Goal: Task Accomplishment & Management: Manage account settings

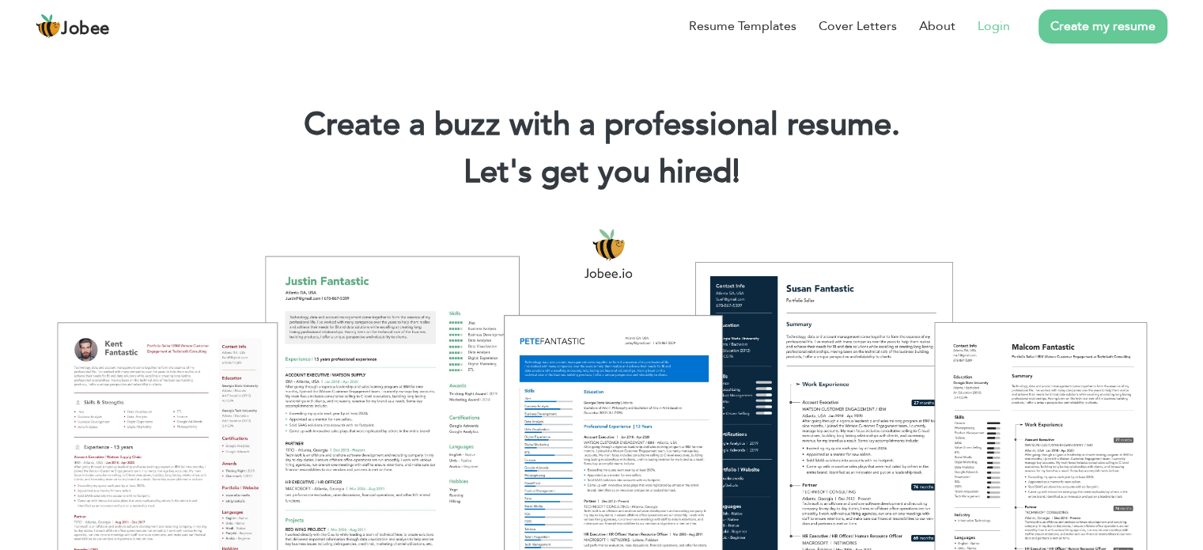
click at [987, 36] on li "Login" at bounding box center [983, 26] width 55 height 41
click at [995, 26] on link "Login" at bounding box center [994, 26] width 32 height 19
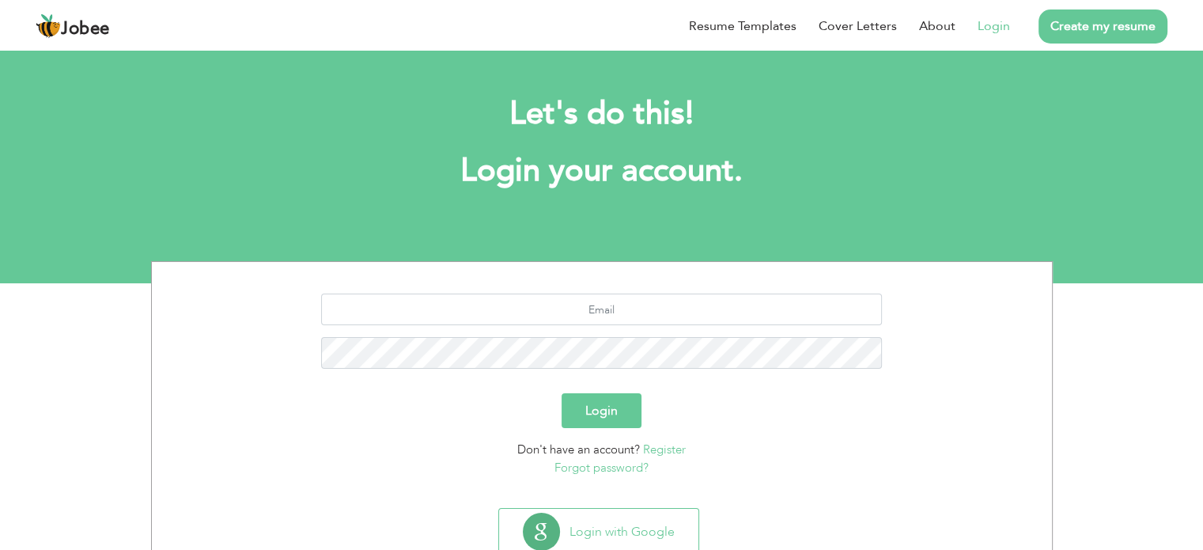
click at [583, 292] on section "Login Don't have an account? Register Forgot password?" at bounding box center [602, 382] width 876 height 240
click at [591, 305] on input "text" at bounding box center [601, 309] width 561 height 32
type input "[EMAIL_ADDRESS][DOMAIN_NAME]"
click at [562, 393] on button "Login" at bounding box center [602, 410] width 80 height 35
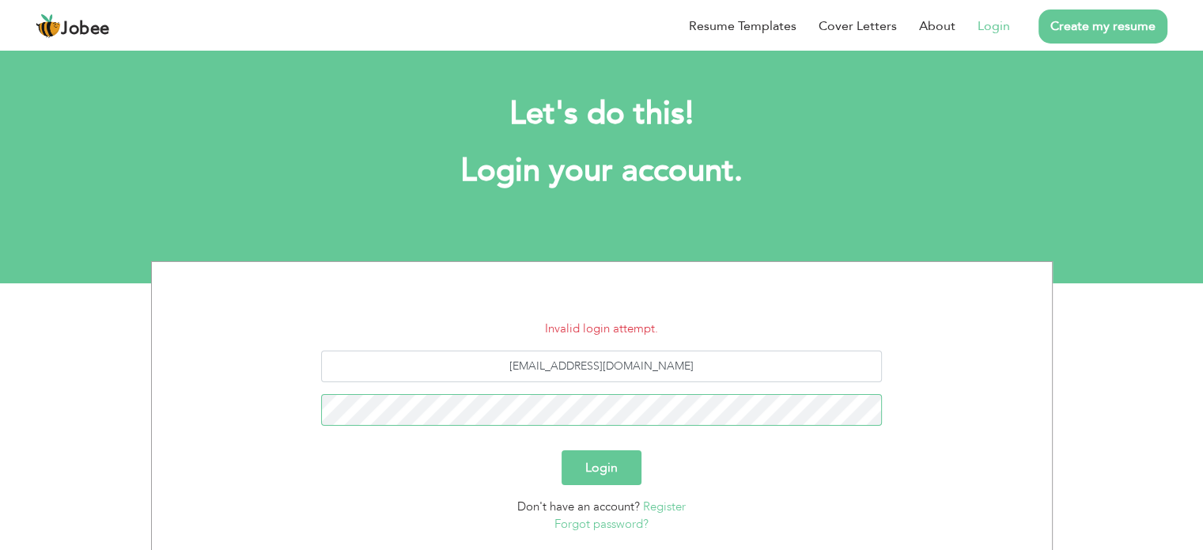
click at [562, 450] on button "Login" at bounding box center [602, 467] width 80 height 35
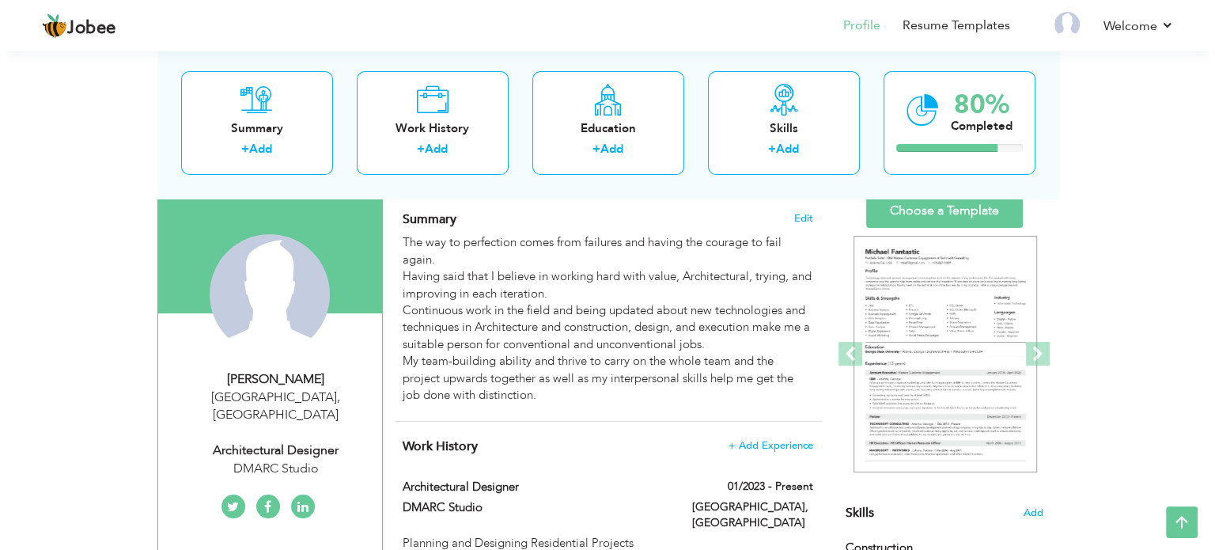
scroll to position [79, 0]
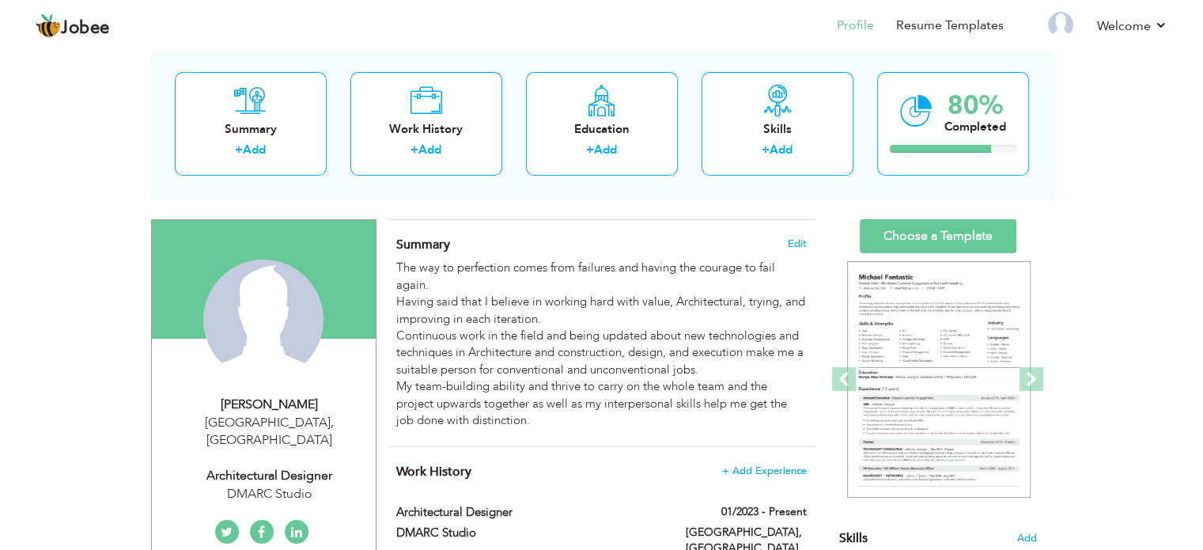
click at [801, 234] on div "Summary Edit The way to perfection comes from failures and having the courage t…" at bounding box center [601, 333] width 427 height 226
click at [797, 241] on span "Edit" at bounding box center [797, 243] width 19 height 11
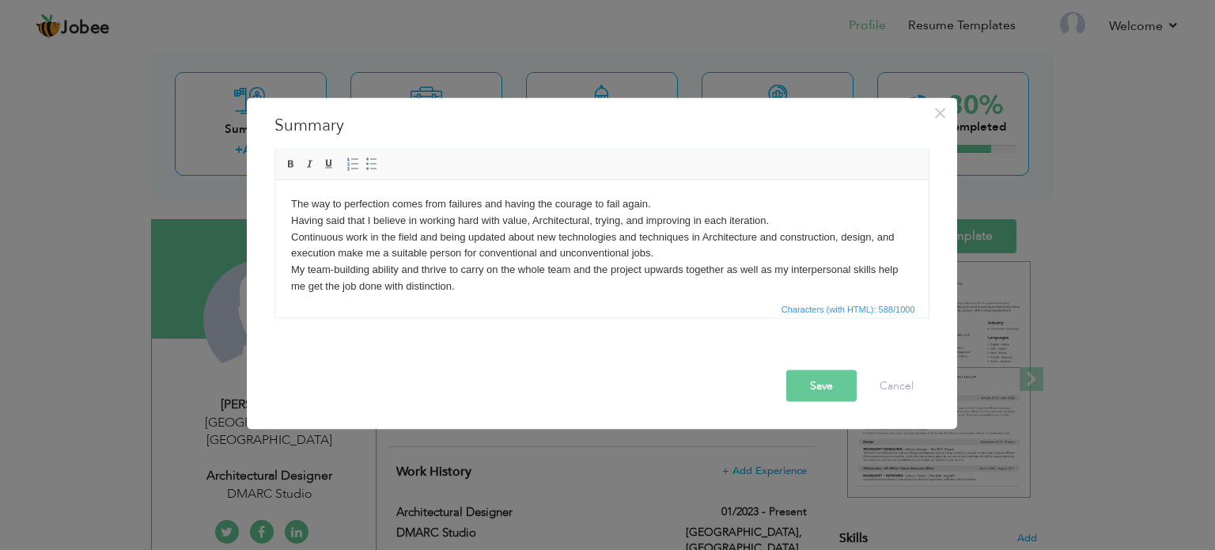
click at [541, 271] on body "The way to perfection comes from failures and having the courage to fail again.…" at bounding box center [601, 244] width 622 height 99
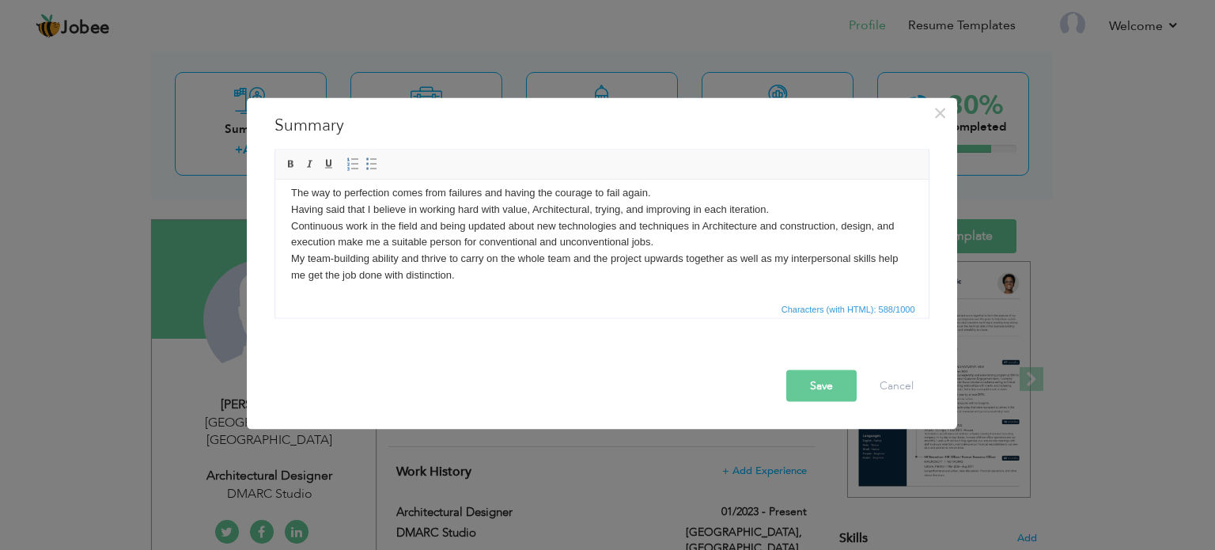
scroll to position [0, 0]
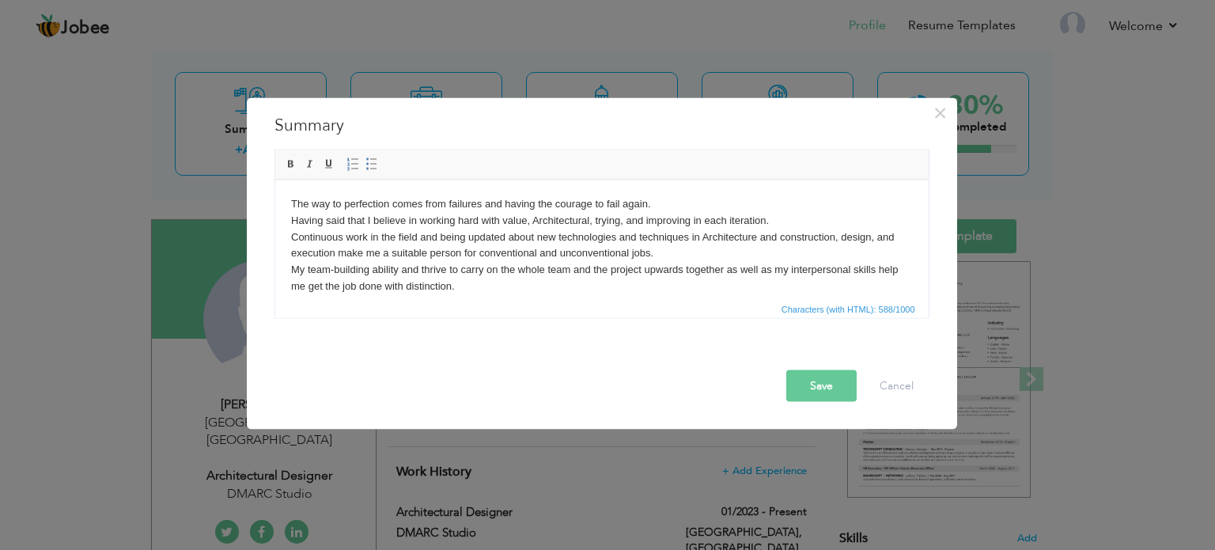
click at [424, 291] on body "The way to perfection comes from failures and having the courage to fail again.…" at bounding box center [601, 244] width 622 height 99
click at [473, 271] on body "The way to perfection comes from failures and having the courage to fail again.…" at bounding box center [601, 244] width 622 height 99
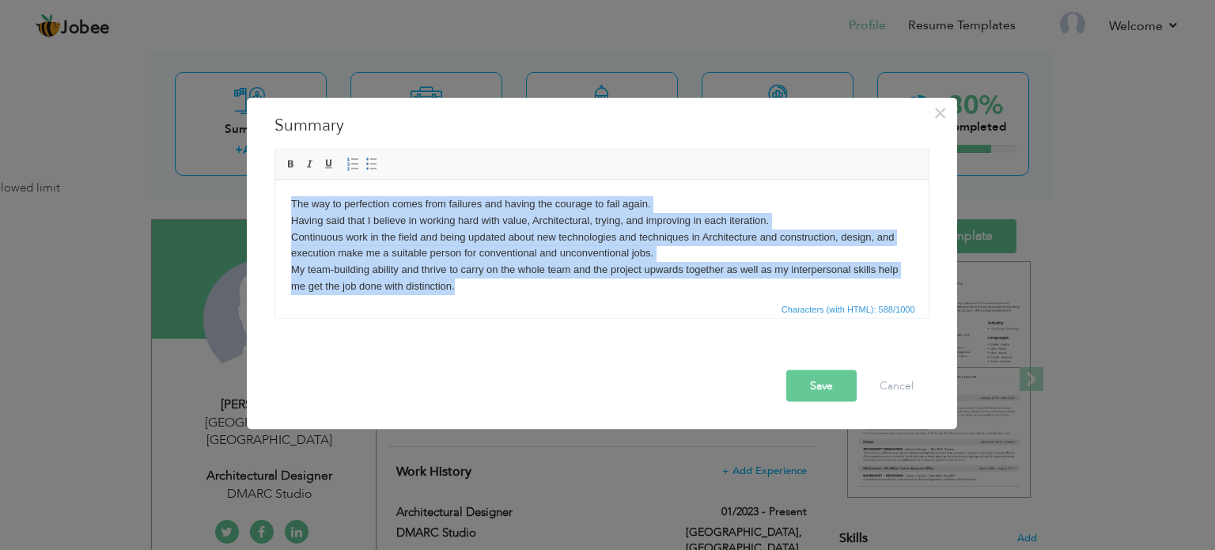
click at [473, 271] on body "The way to perfection comes from failures and having the courage to fail again.…" at bounding box center [601, 244] width 622 height 99
drag, startPoint x: 464, startPoint y: 294, endPoint x: 282, endPoint y: 190, distance: 210.5
click at [282, 190] on html "The way to perfection comes from failures and having the courage to fail again.…" at bounding box center [600, 245] width 653 height 131
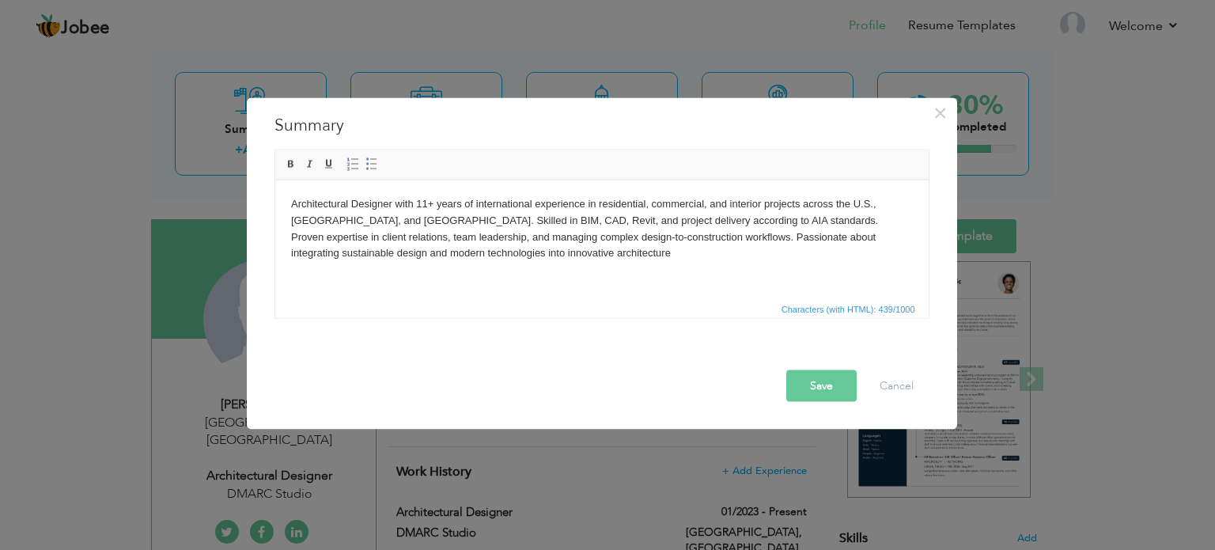
click at [528, 274] on html "Architectural Designer with 11+ years of international experience in residentia…" at bounding box center [600, 228] width 653 height 97
click at [744, 215] on body "Architectural Designer with 11+ years of international experience in residentia…" at bounding box center [601, 228] width 622 height 66
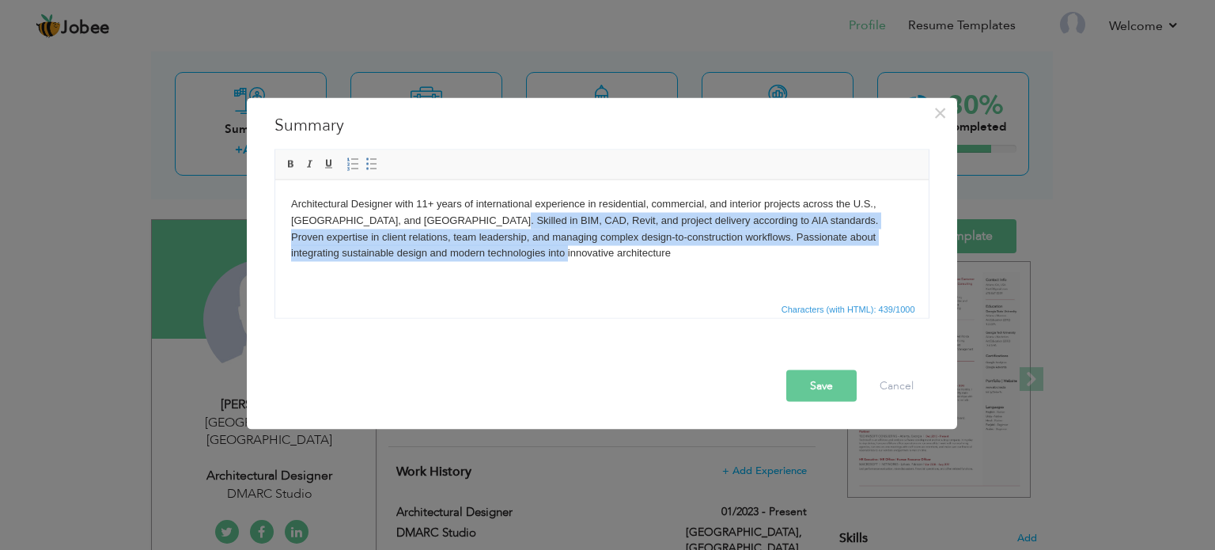
drag, startPoint x: 457, startPoint y: 221, endPoint x: 629, endPoint y: 263, distance: 176.7
click at [615, 259] on body "Architectural Designer with 11+ years of international experience in residentia…" at bounding box center [601, 228] width 622 height 66
click at [642, 266] on html "Architectural Designer with 11+ years of international experience in residentia…" at bounding box center [600, 228] width 653 height 97
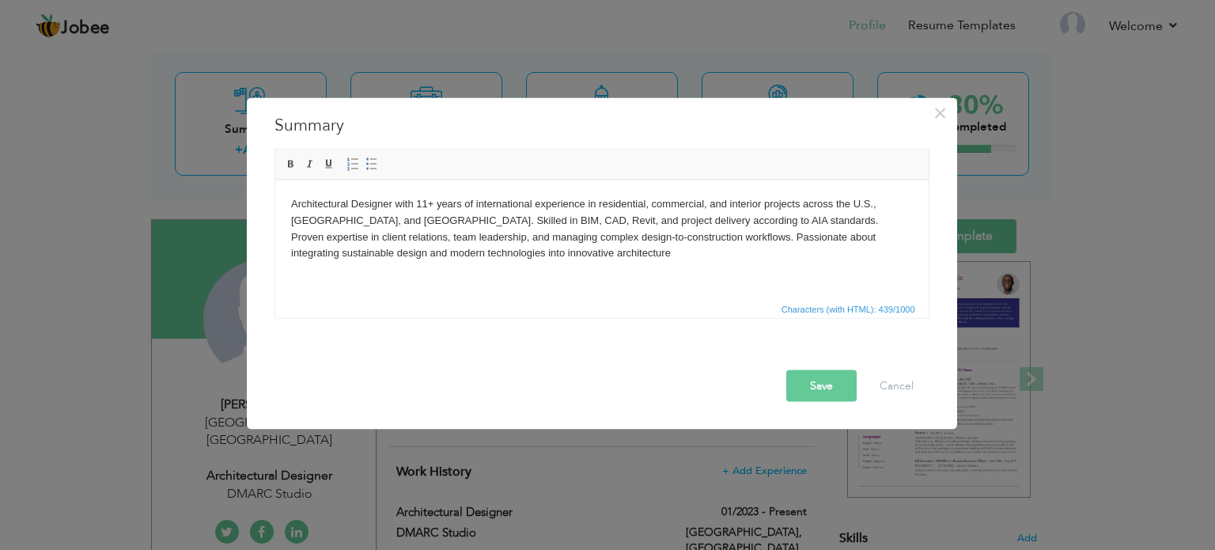
click at [718, 306] on span "Characters (with HTML): 439/1000" at bounding box center [601, 307] width 653 height 19
click at [607, 240] on body "Architectural Designer with 11+ years of international experience in residentia…" at bounding box center [601, 228] width 622 height 66
click at [604, 250] on body "Architectural Designer with 11+ years of international experience in residentia…" at bounding box center [601, 228] width 622 height 66
click at [619, 245] on body "Architectural Designer with 11+ years of international experience in residentia…" at bounding box center [601, 228] width 622 height 66
click at [821, 384] on button "Save" at bounding box center [821, 385] width 70 height 32
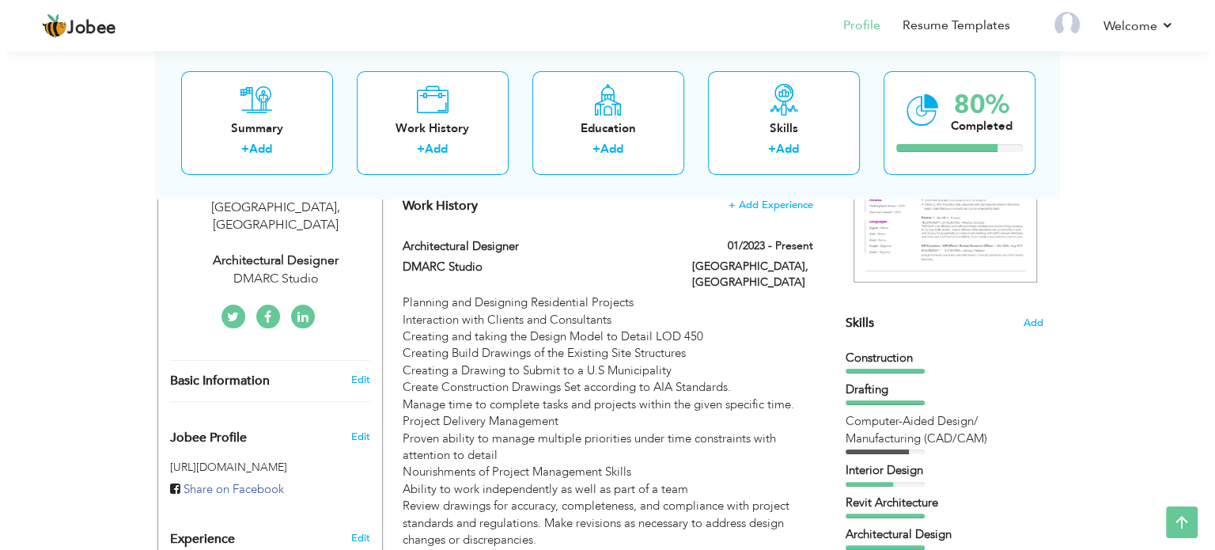
scroll to position [237, 0]
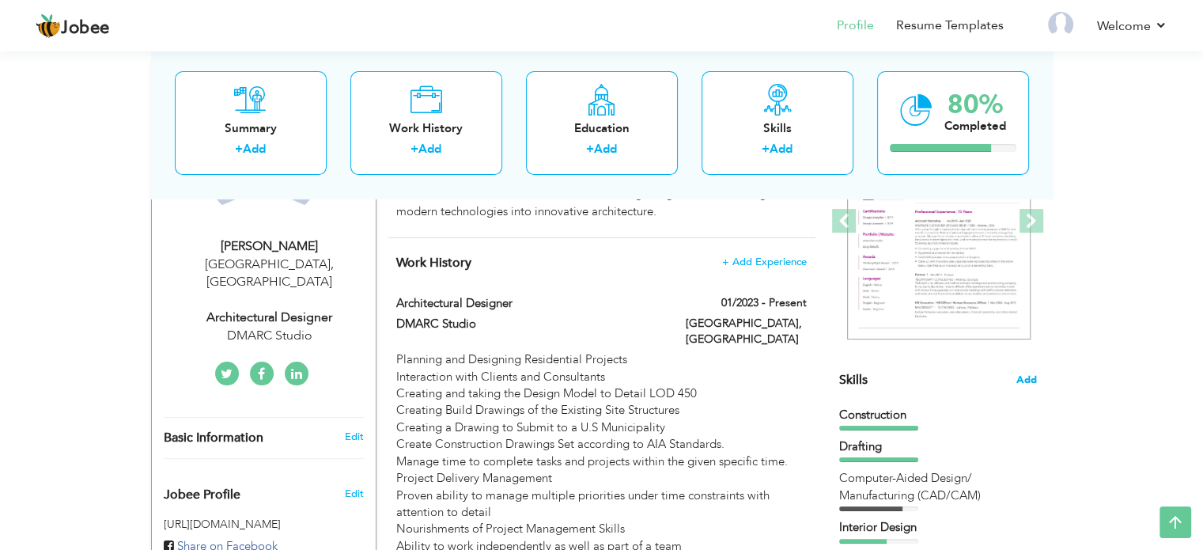
click at [1032, 382] on span "Add" at bounding box center [1027, 380] width 21 height 15
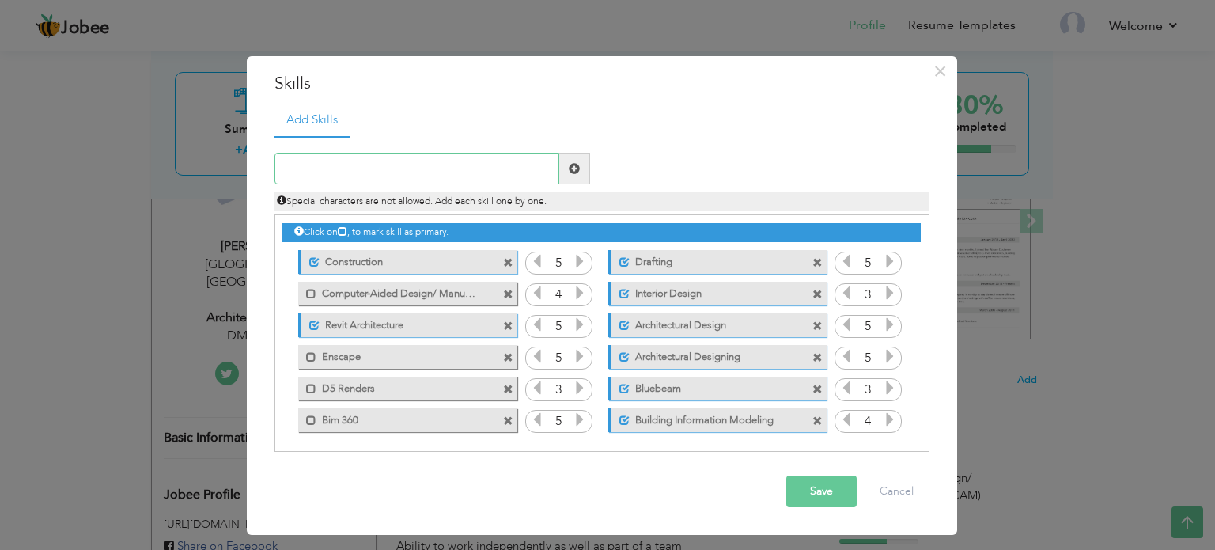
scroll to position [3, 0]
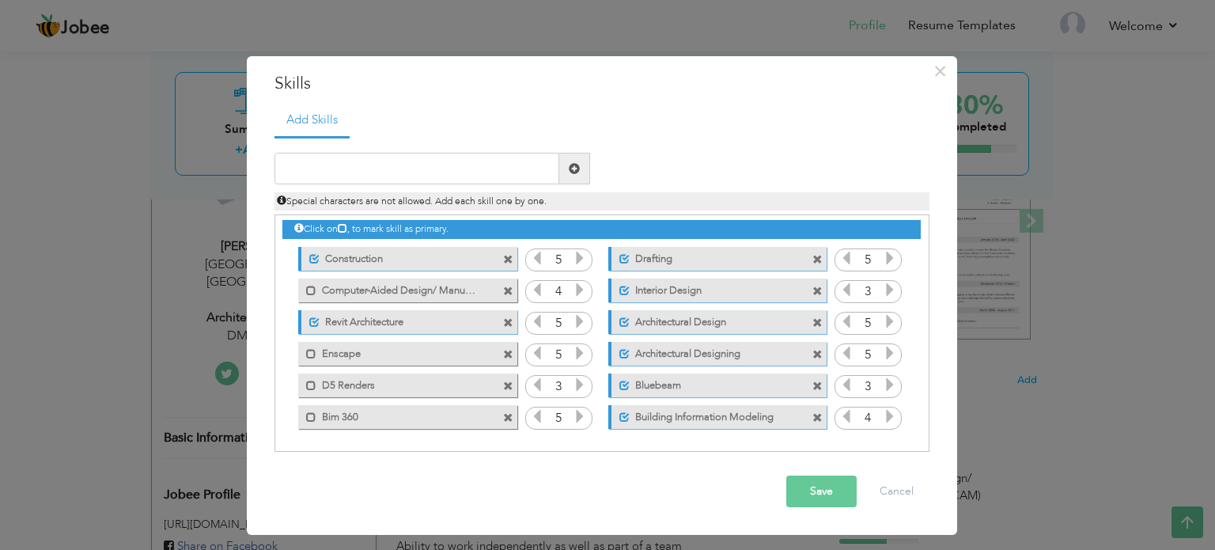
click at [402, 264] on label "Construction" at bounding box center [398, 257] width 157 height 20
click at [406, 256] on label "Construction" at bounding box center [396, 257] width 160 height 20
click at [406, 256] on label "Construction" at bounding box center [398, 257] width 157 height 20
click at [406, 256] on label "Construction" at bounding box center [396, 257] width 160 height 20
click at [378, 168] on input "text" at bounding box center [416, 169] width 285 height 32
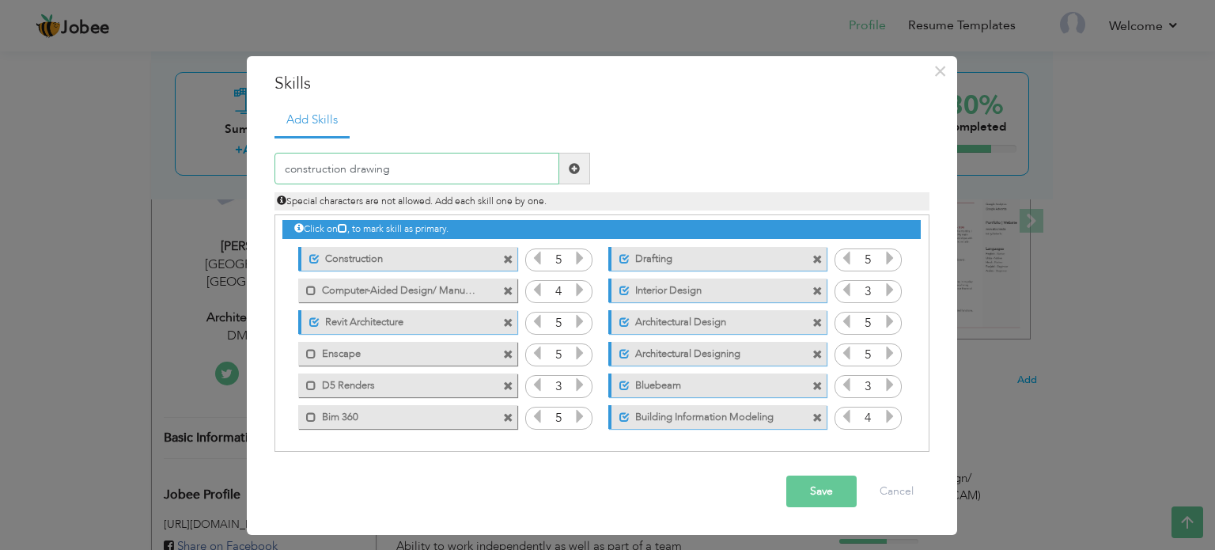
type input "construction drawings"
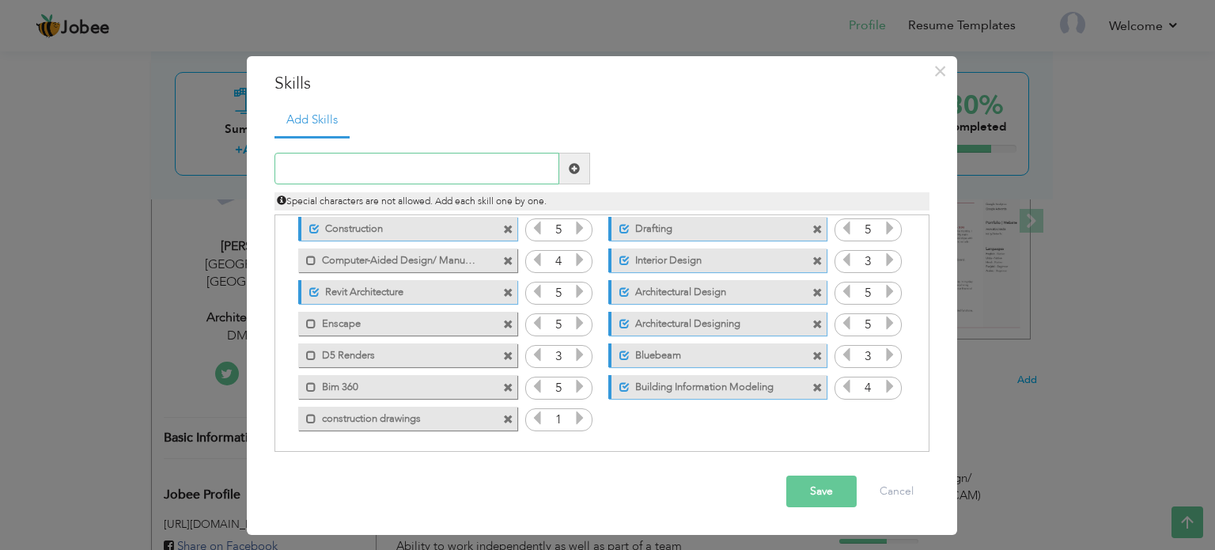
scroll to position [35, 0]
click at [314, 413] on span at bounding box center [311, 417] width 10 height 10
click at [509, 225] on span at bounding box center [508, 228] width 10 height 10
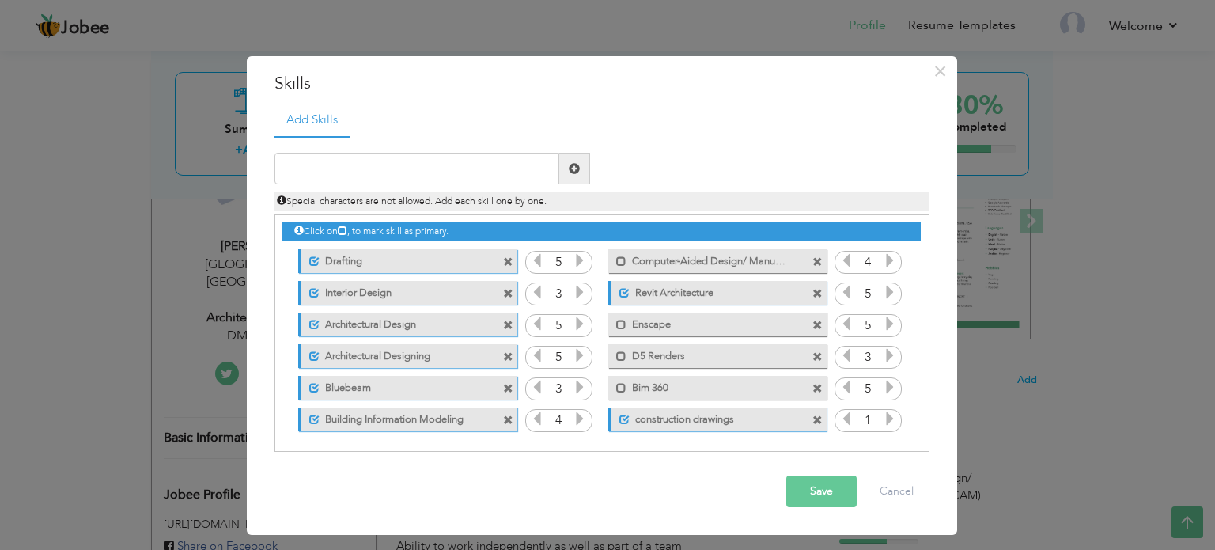
scroll to position [0, 0]
click at [316, 261] on span at bounding box center [314, 262] width 10 height 10
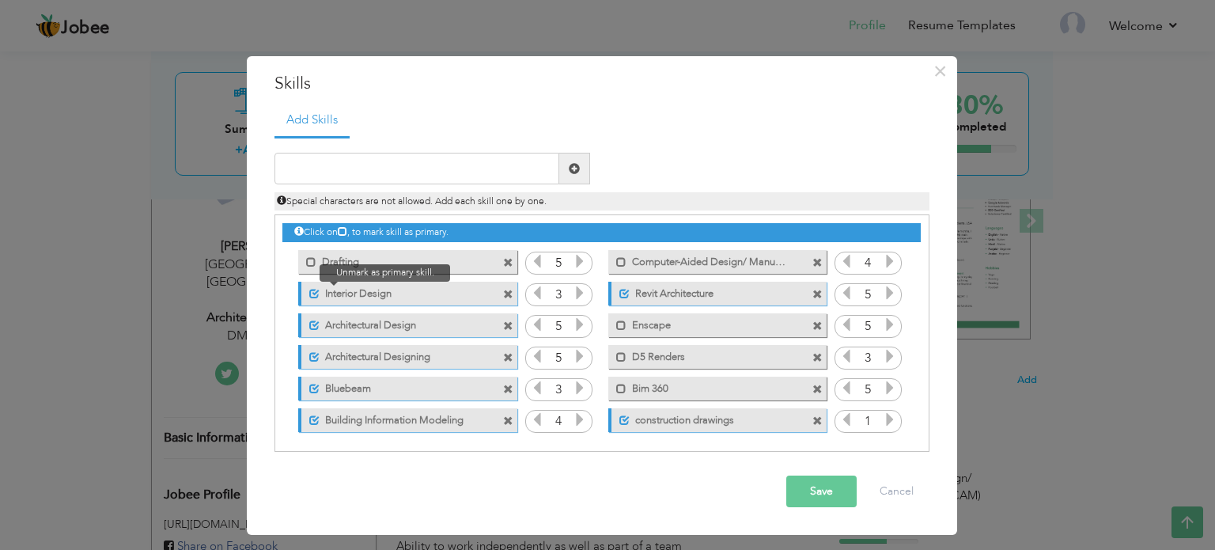
click at [317, 289] on span at bounding box center [314, 294] width 10 height 10
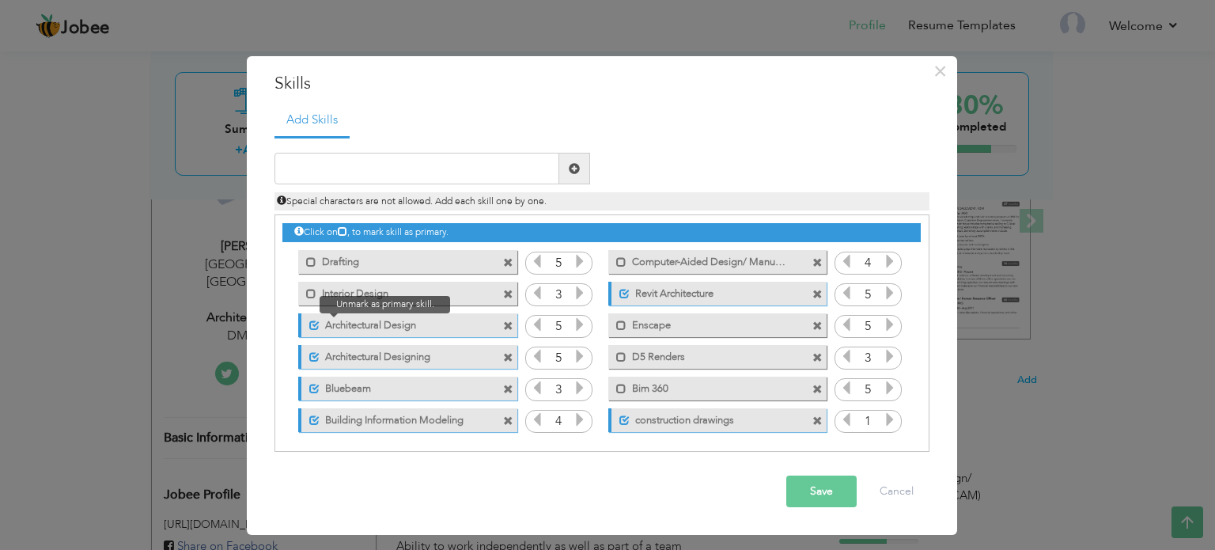
click at [317, 320] on span at bounding box center [314, 325] width 10 height 10
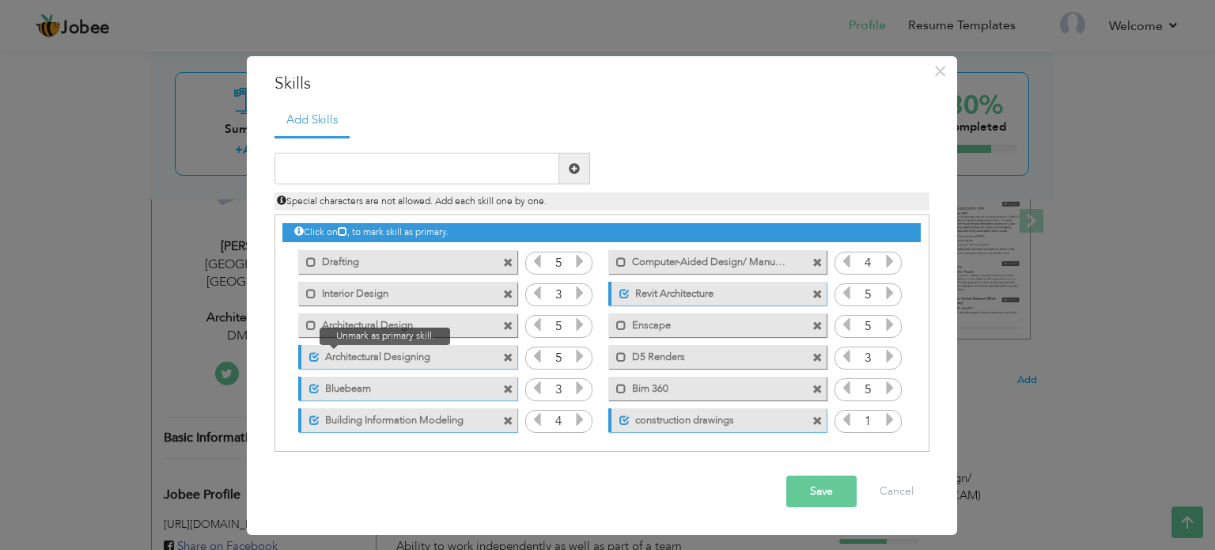
click at [313, 354] on span at bounding box center [314, 357] width 10 height 10
click at [316, 388] on span at bounding box center [314, 389] width 10 height 10
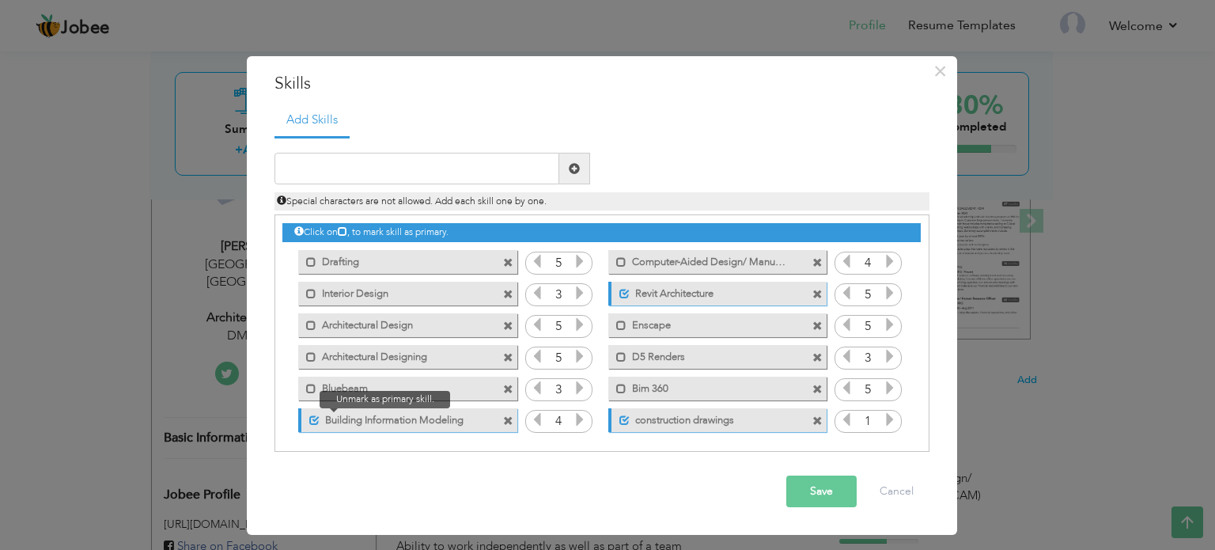
click at [315, 415] on span at bounding box center [314, 420] width 10 height 10
click at [700, 296] on label "Revit Architecture" at bounding box center [708, 292] width 157 height 20
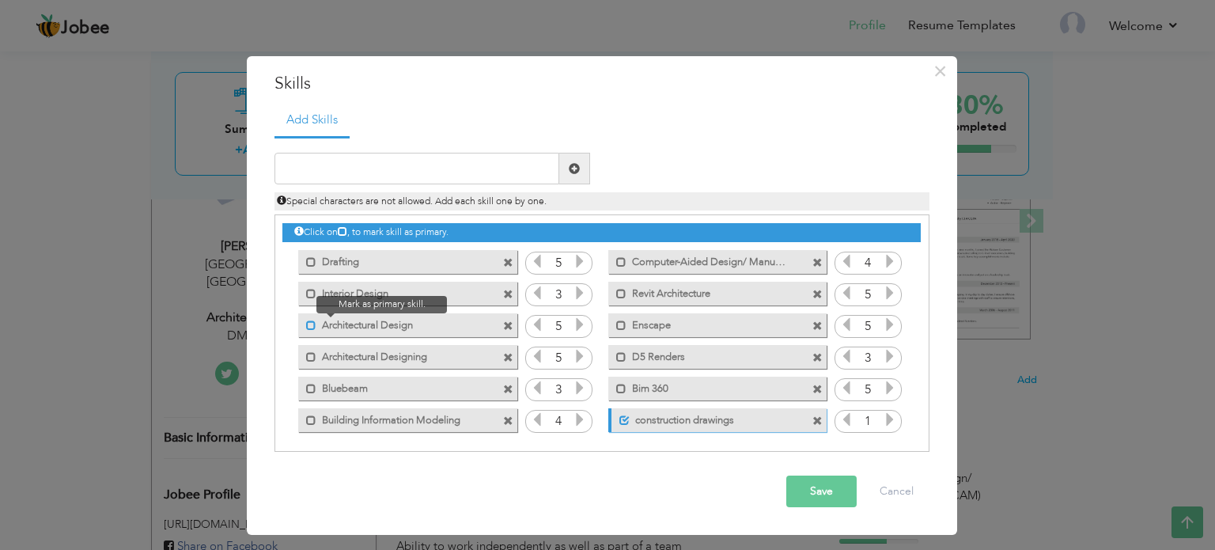
click at [307, 325] on span at bounding box center [311, 325] width 10 height 10
click at [509, 358] on span at bounding box center [508, 358] width 10 height 10
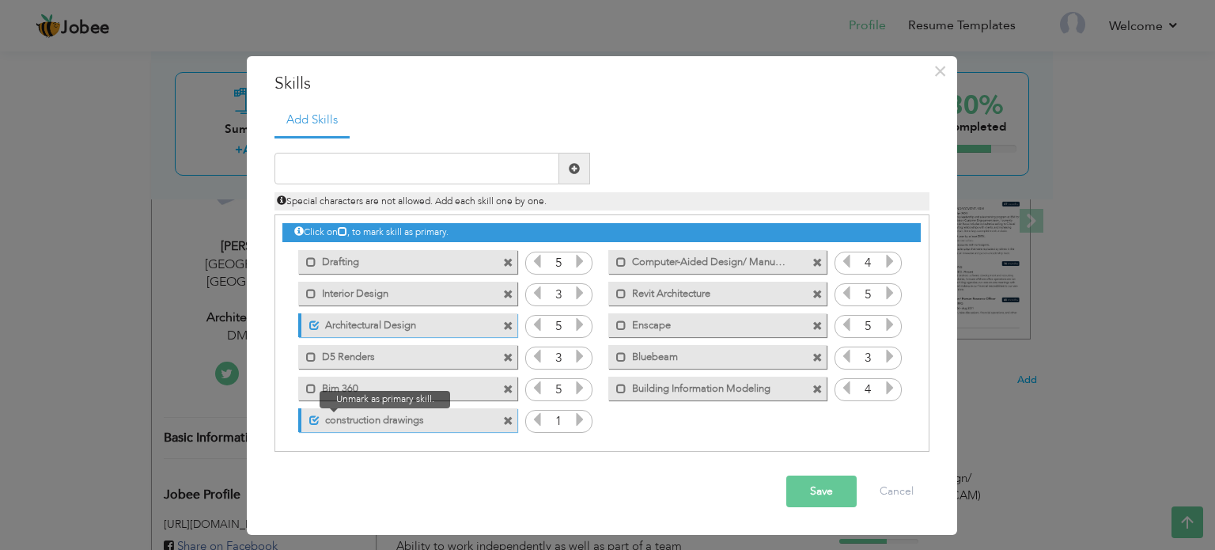
click at [312, 416] on span at bounding box center [314, 420] width 10 height 10
click at [312, 416] on span at bounding box center [311, 420] width 10 height 10
click at [352, 426] on label "construction drawings" at bounding box center [398, 418] width 157 height 20
click at [509, 423] on span at bounding box center [508, 421] width 10 height 10
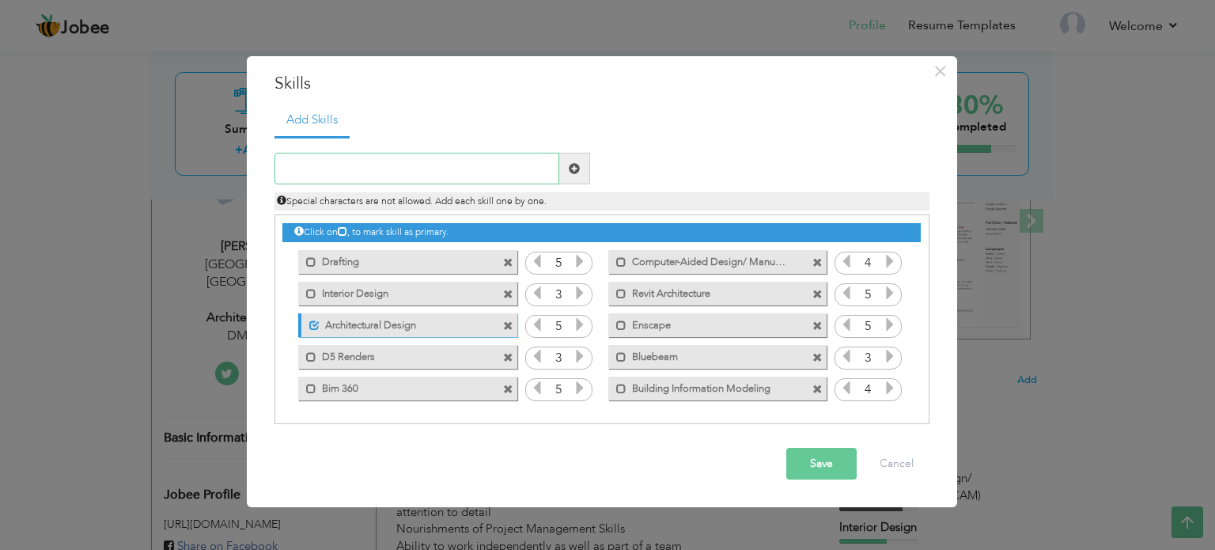
click at [340, 174] on input "text" at bounding box center [416, 169] width 285 height 32
type input "construction"
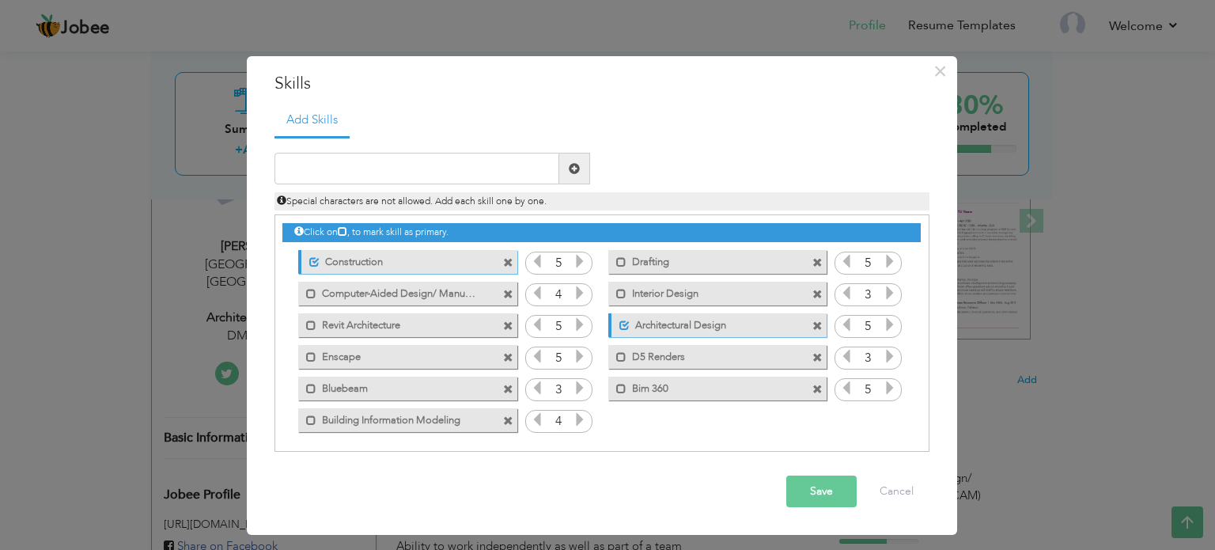
click at [506, 252] on span at bounding box center [510, 258] width 14 height 17
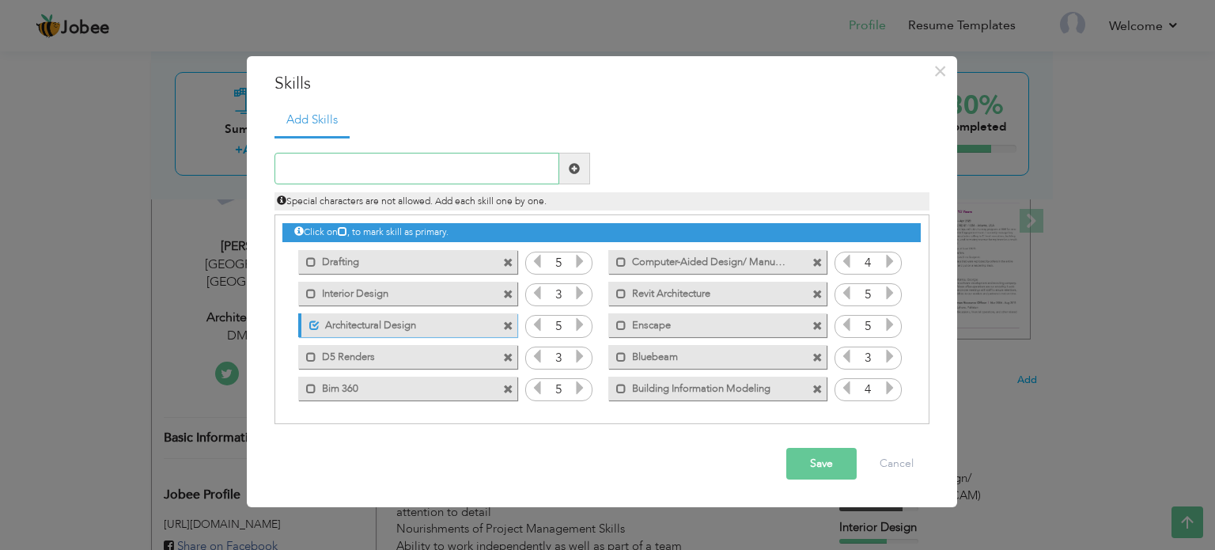
click at [377, 176] on input "text" at bounding box center [416, 169] width 285 height 32
type input "Construction Documents"
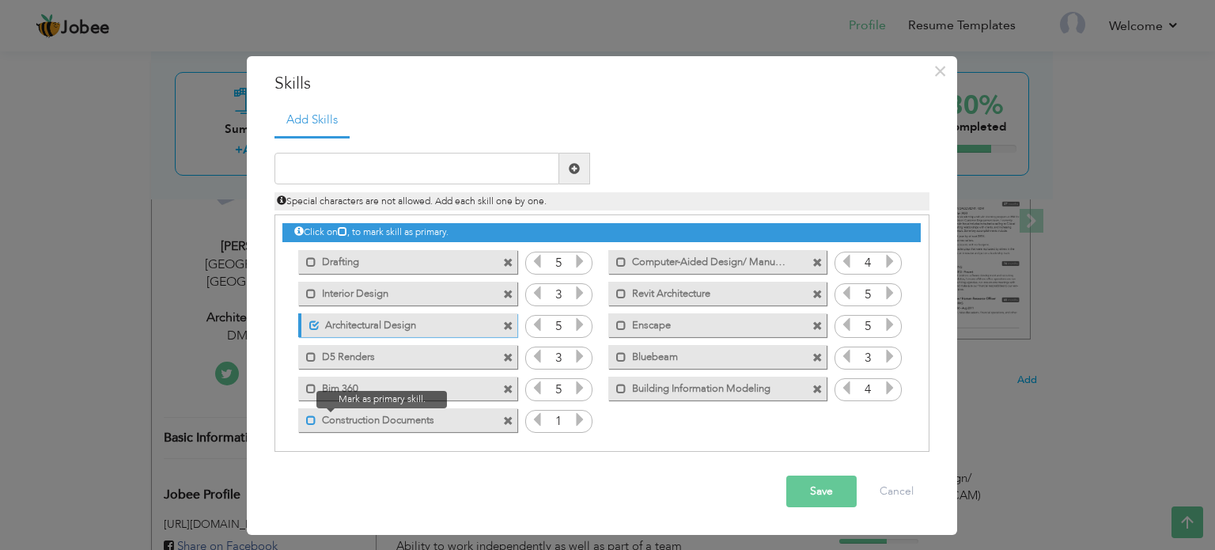
click at [307, 417] on span at bounding box center [311, 420] width 10 height 10
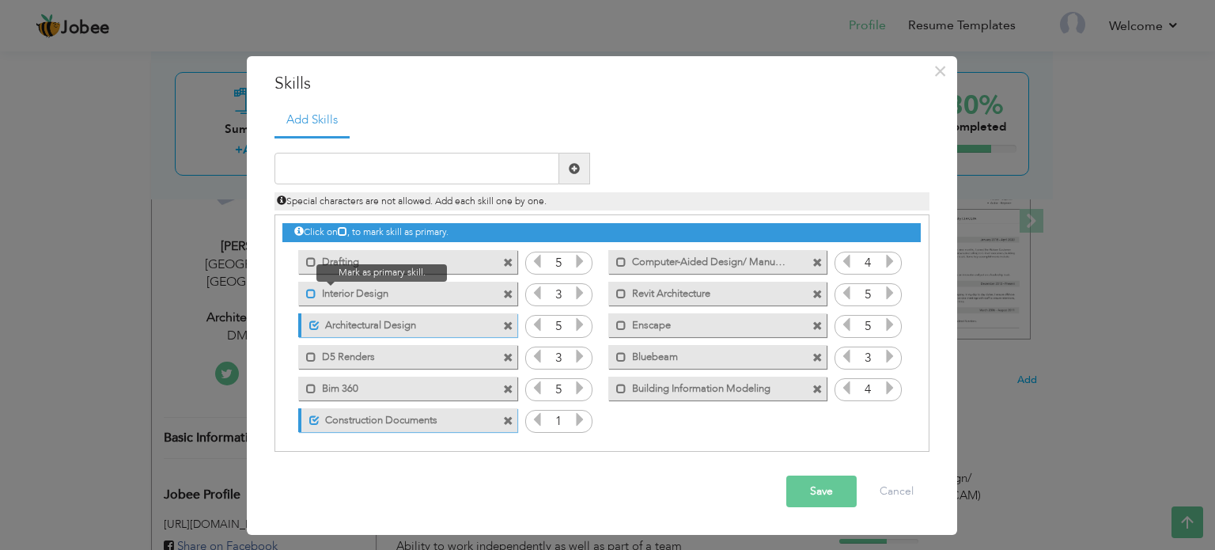
click at [306, 292] on span at bounding box center [311, 294] width 10 height 10
click at [438, 173] on input "text" at bounding box center [416, 169] width 285 height 32
type input "Sustainable Desing"
click at [570, 163] on span at bounding box center [574, 168] width 11 height 11
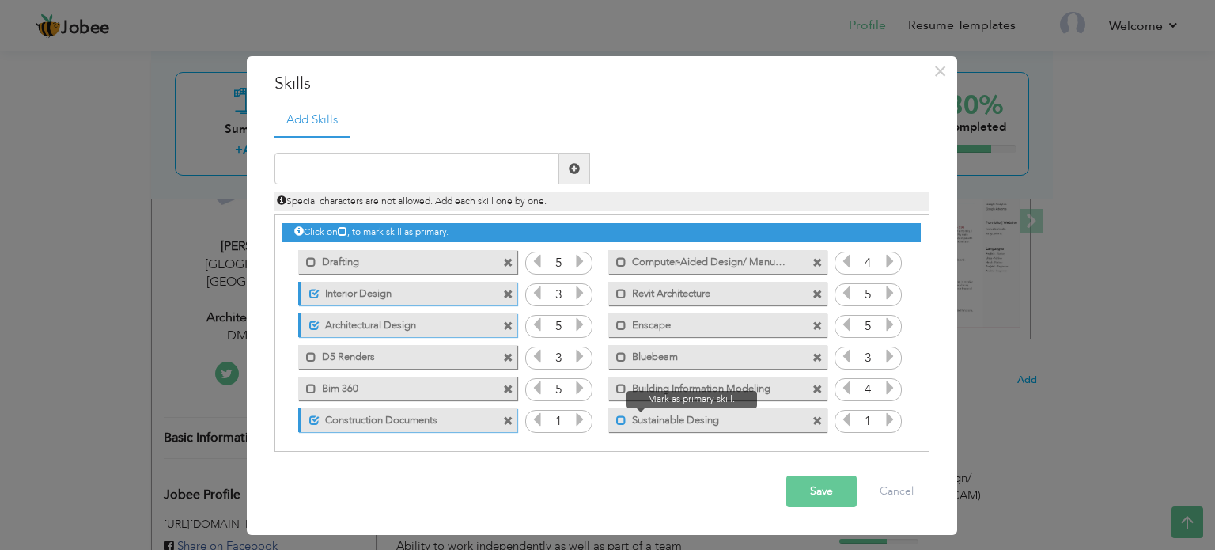
click at [619, 419] on span at bounding box center [621, 420] width 10 height 10
click at [813, 290] on span at bounding box center [817, 295] width 10 height 10
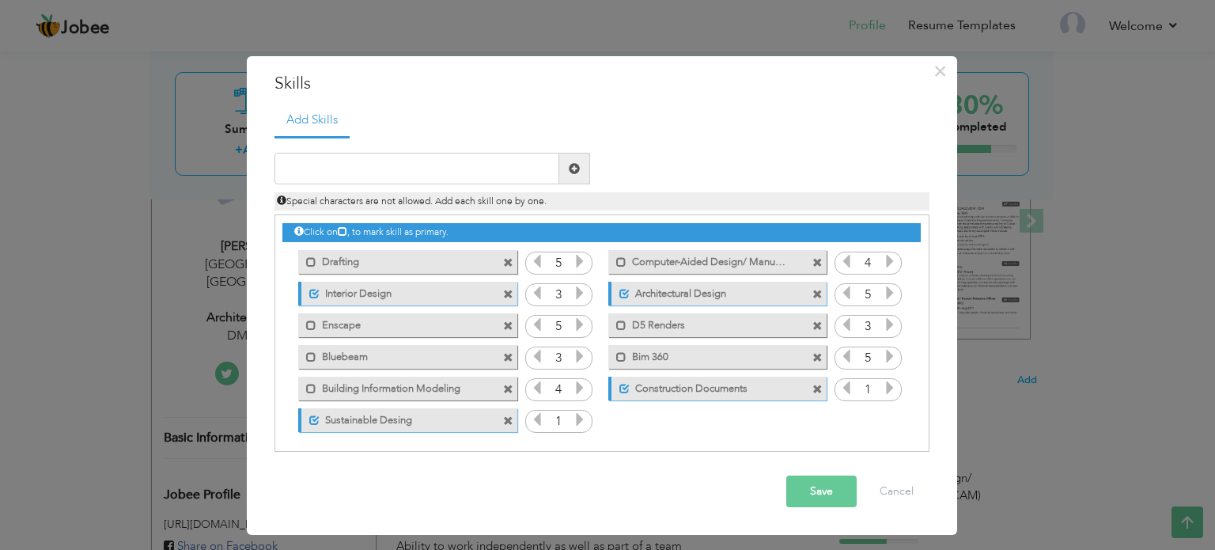
click at [817, 353] on span at bounding box center [817, 358] width 10 height 10
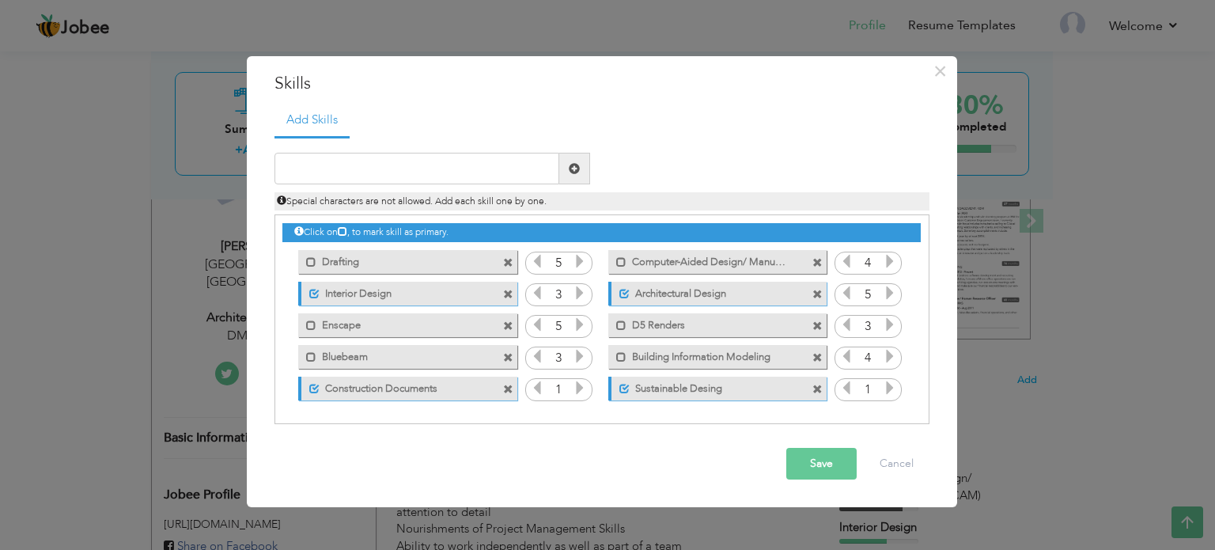
click at [817, 353] on span at bounding box center [817, 358] width 10 height 10
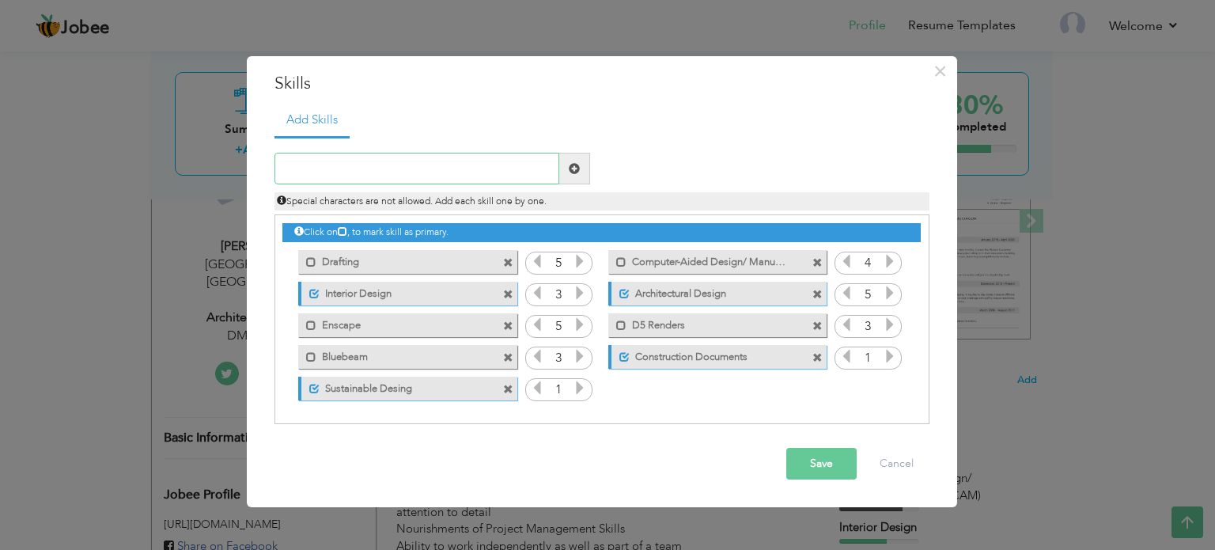
click at [314, 173] on input "text" at bounding box center [416, 169] width 285 height 32
type input "Bim (Revit Bim 360)"
click at [579, 170] on span at bounding box center [574, 168] width 11 height 11
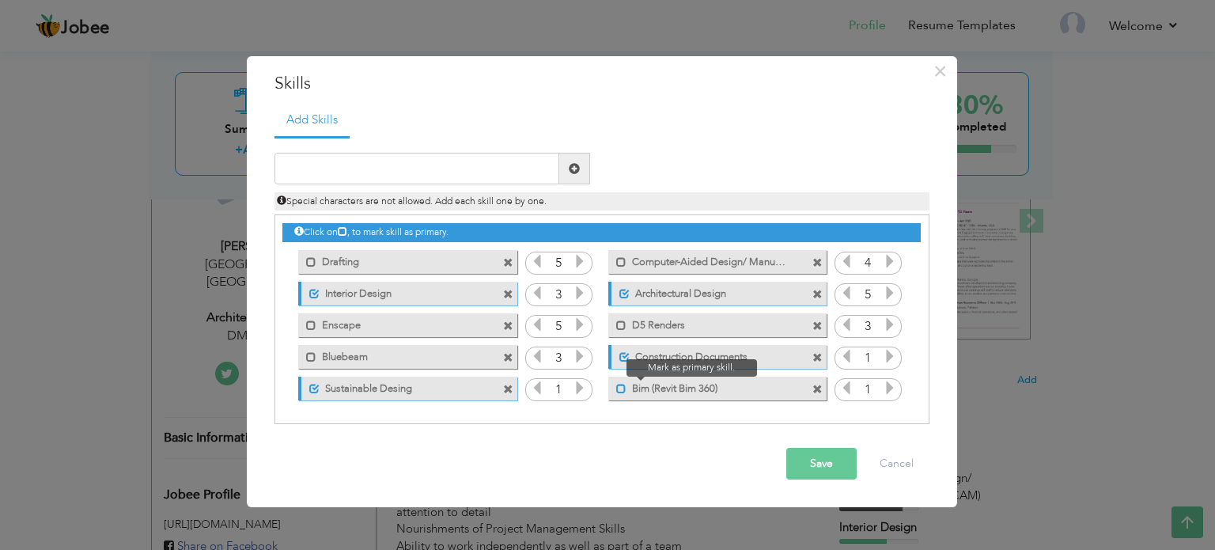
click at [622, 391] on span at bounding box center [621, 389] width 10 height 10
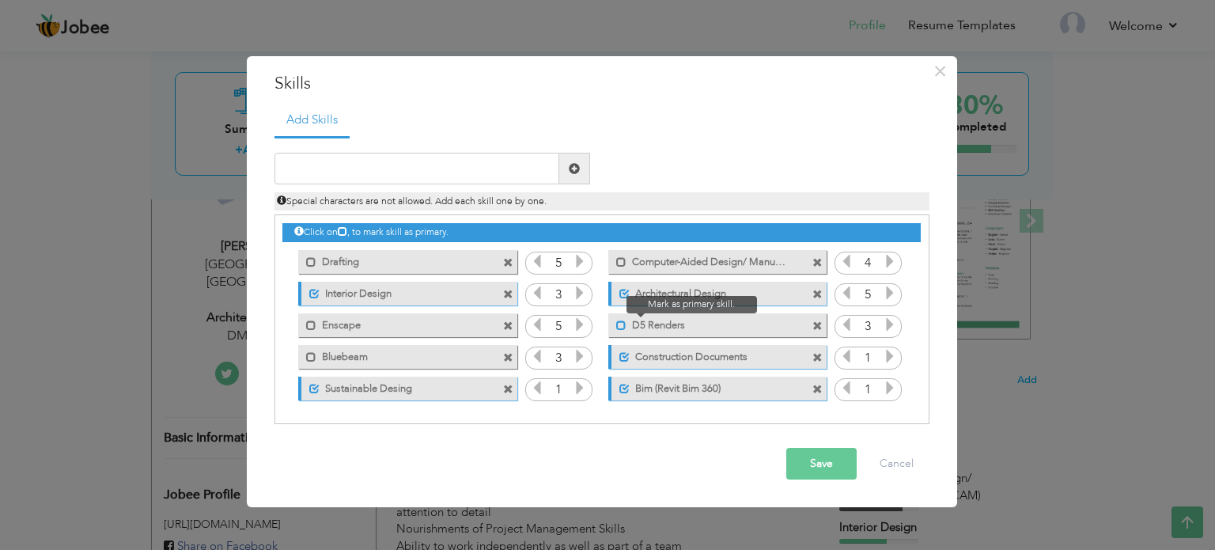
click at [617, 324] on span at bounding box center [621, 325] width 10 height 10
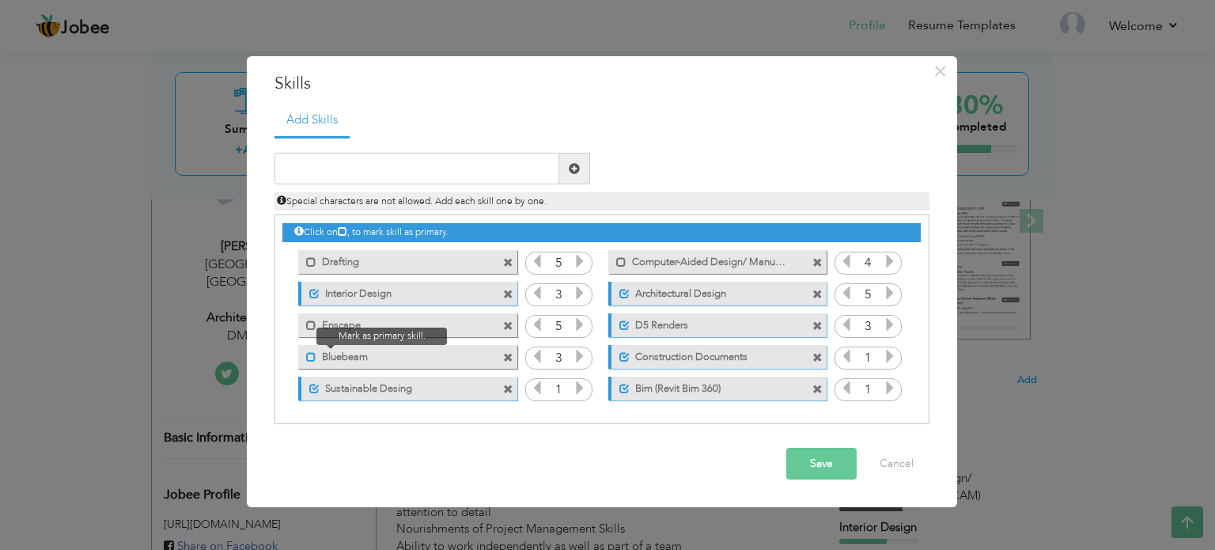
click at [313, 352] on span at bounding box center [311, 357] width 10 height 10
click at [313, 320] on span at bounding box center [311, 325] width 10 height 10
click at [509, 258] on span at bounding box center [508, 263] width 10 height 10
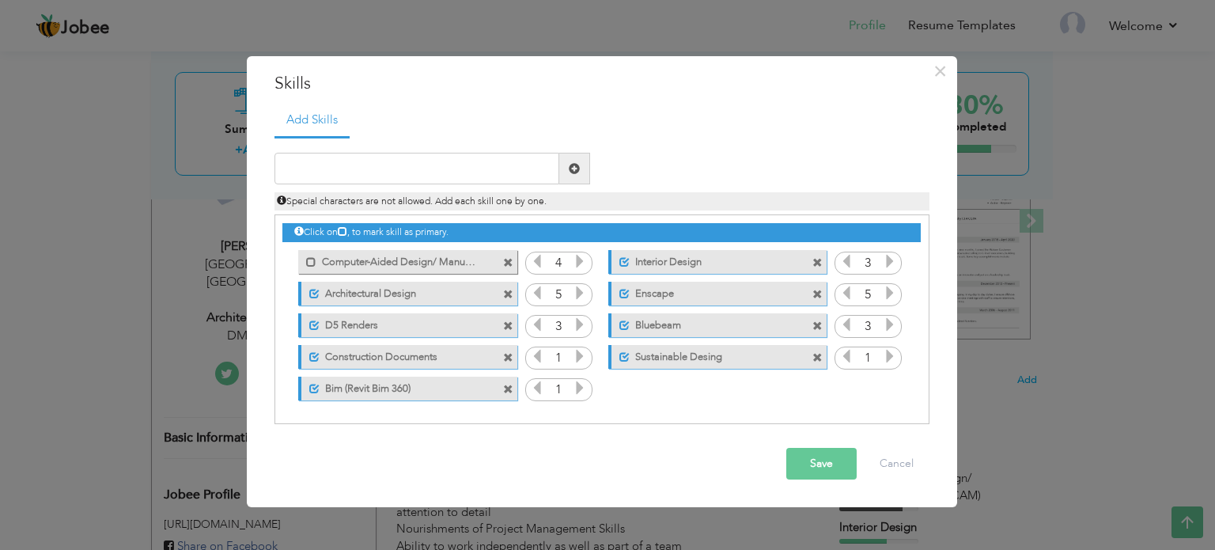
click at [334, 258] on label "Computer-Aided Design/ Manufacturing (CAD/CAM)" at bounding box center [396, 260] width 160 height 20
click at [507, 258] on span at bounding box center [508, 263] width 10 height 10
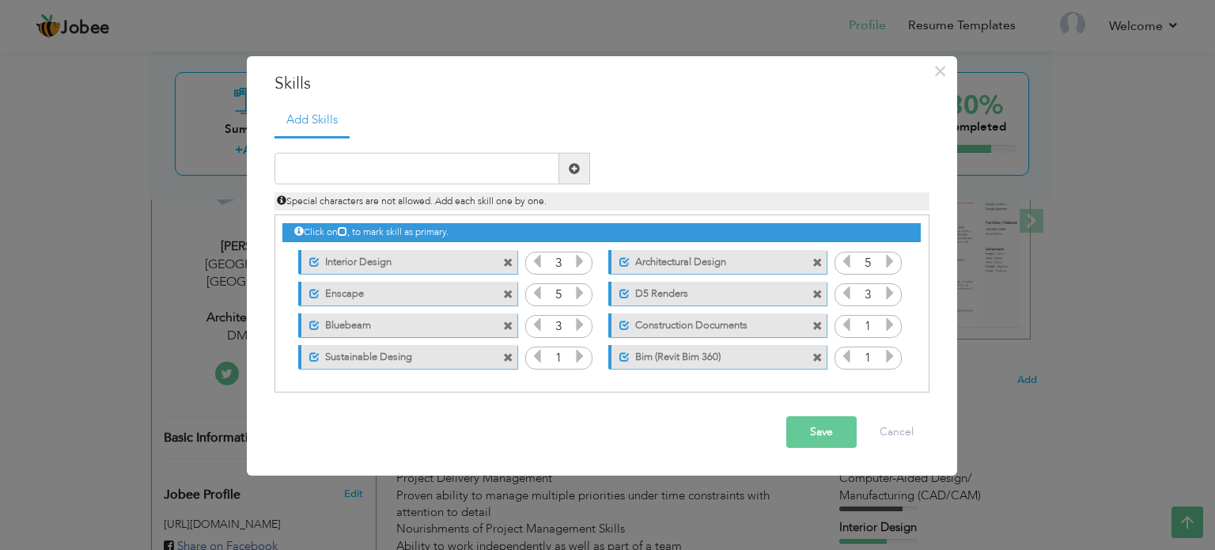
click at [585, 294] on icon at bounding box center [580, 293] width 14 height 14
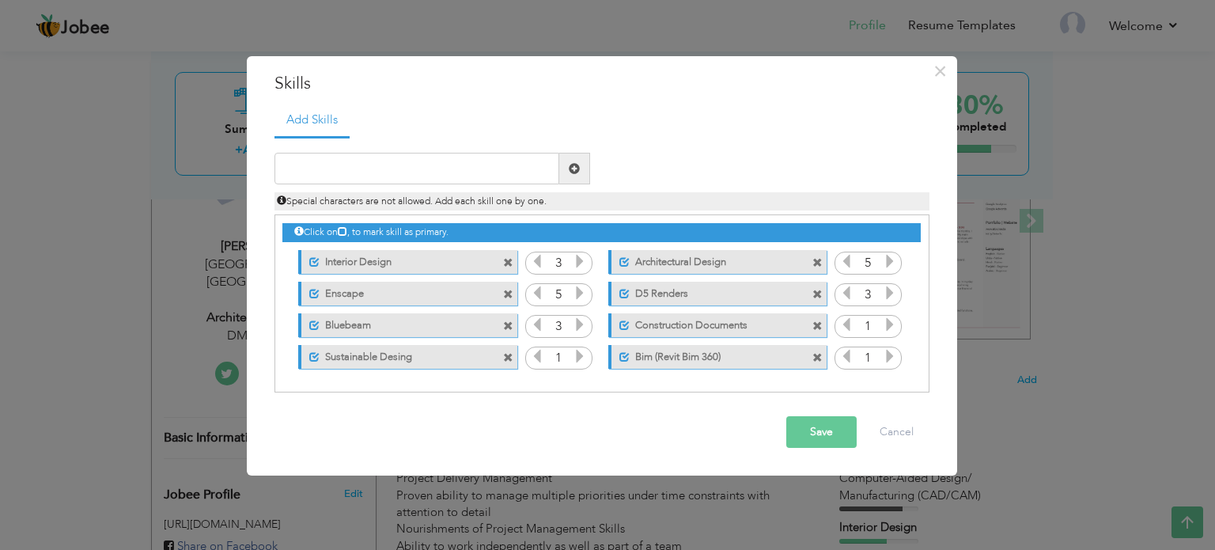
click at [585, 317] on icon at bounding box center [580, 324] width 14 height 14
click at [582, 350] on icon at bounding box center [580, 356] width 14 height 14
drag, startPoint x: 755, startPoint y: 263, endPoint x: 671, endPoint y: 260, distance: 83.9
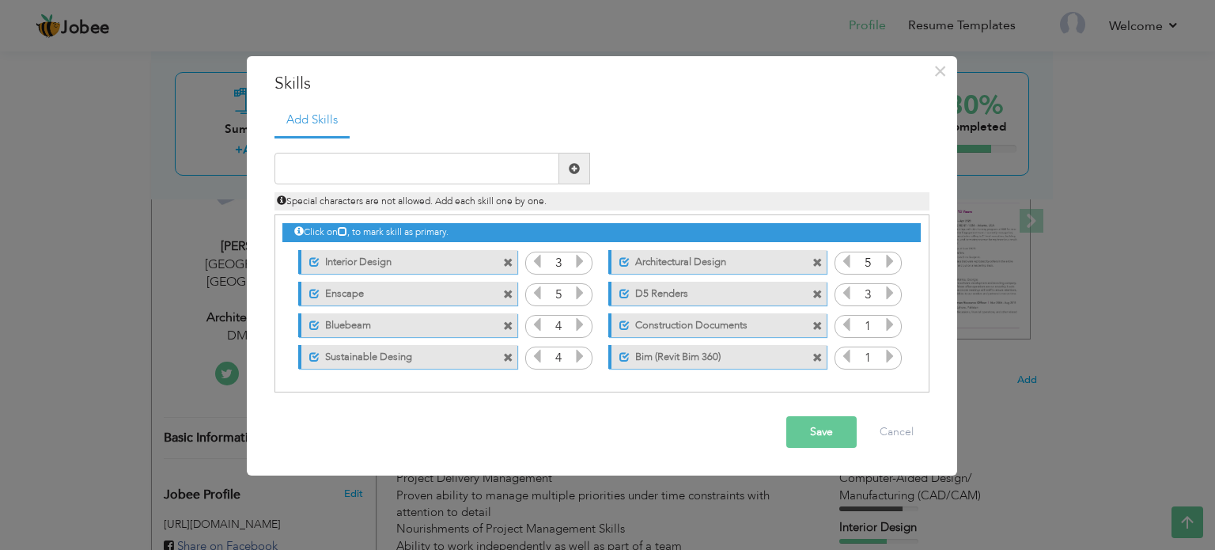
click at [688, 264] on label "Architectural Design" at bounding box center [708, 260] width 157 height 20
click at [654, 257] on label "Architectural Design" at bounding box center [707, 260] width 160 height 20
click at [886, 293] on icon at bounding box center [890, 293] width 14 height 14
click at [892, 319] on icon at bounding box center [890, 324] width 14 height 14
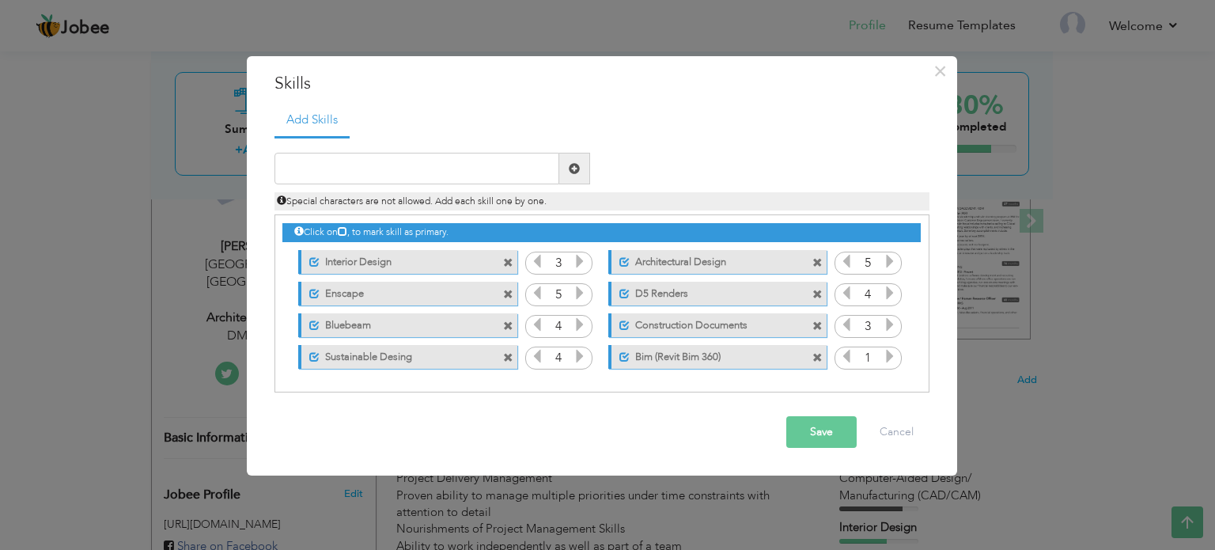
click at [892, 319] on icon at bounding box center [890, 324] width 14 height 14
click at [886, 353] on icon at bounding box center [890, 356] width 14 height 14
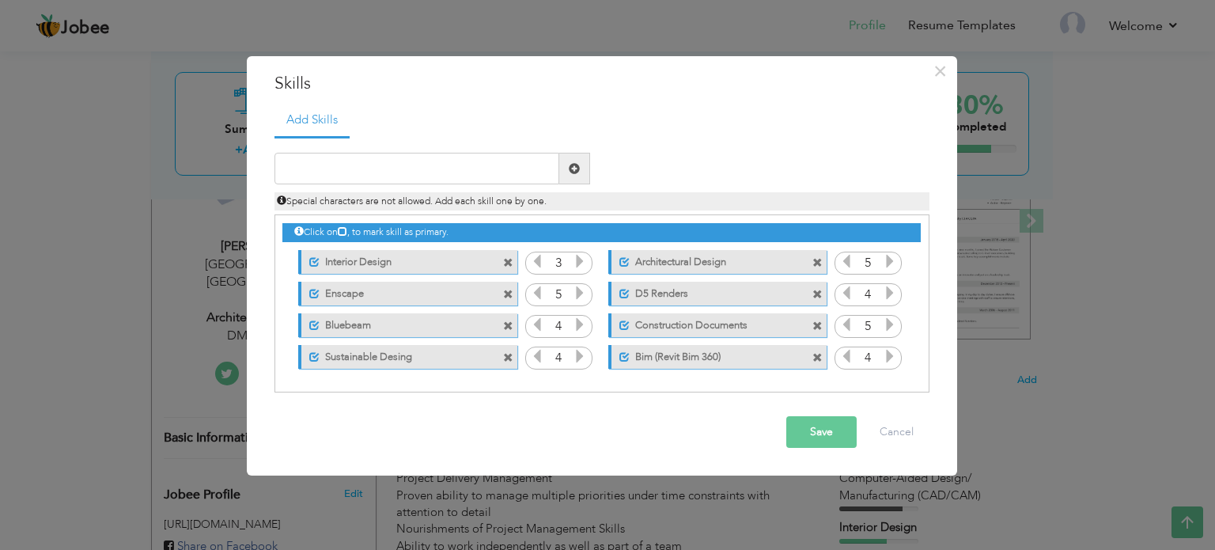
click at [886, 353] on icon at bounding box center [890, 356] width 14 height 14
click at [434, 176] on input "text" at bounding box center [416, 169] width 285 height 32
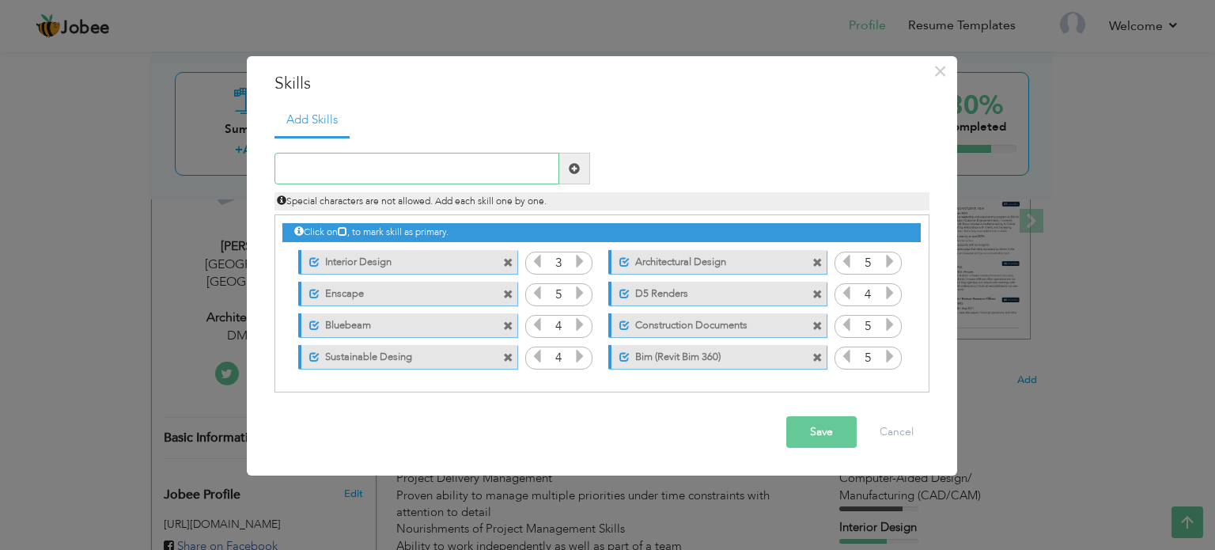
click at [414, 165] on input "text" at bounding box center [416, 169] width 285 height 32
type input "Client Interaction"
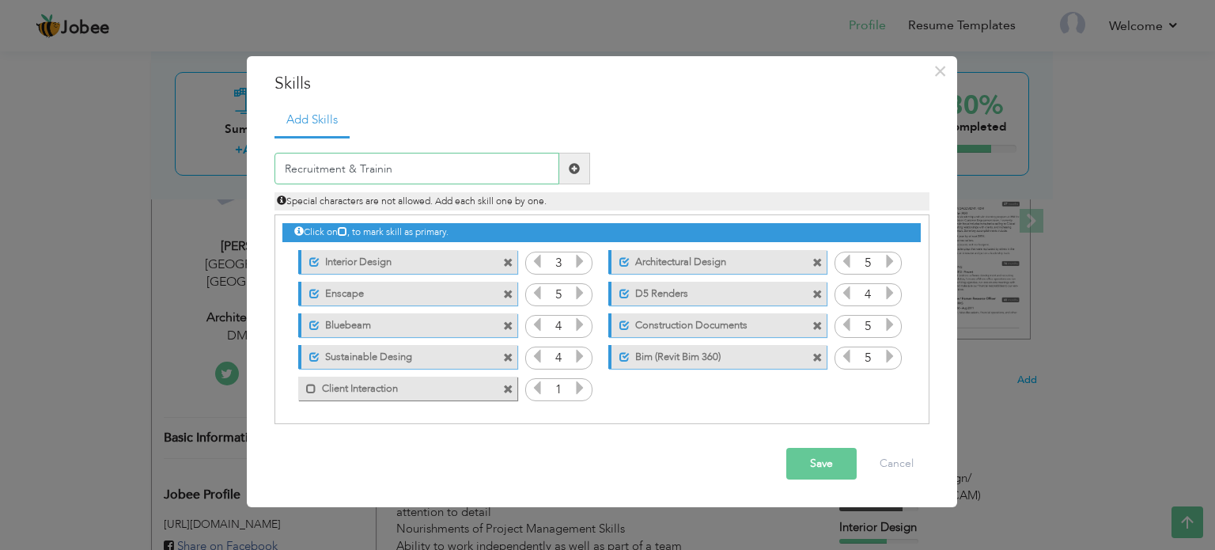
type input "Recruitment & Training"
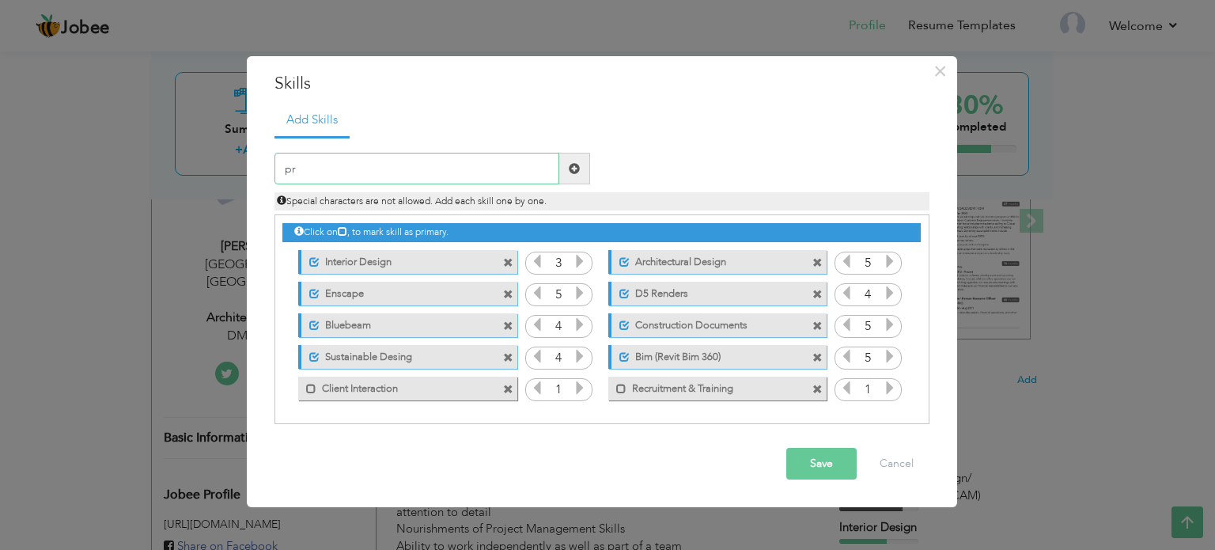
type input "p"
type input "Project Delivery Management"
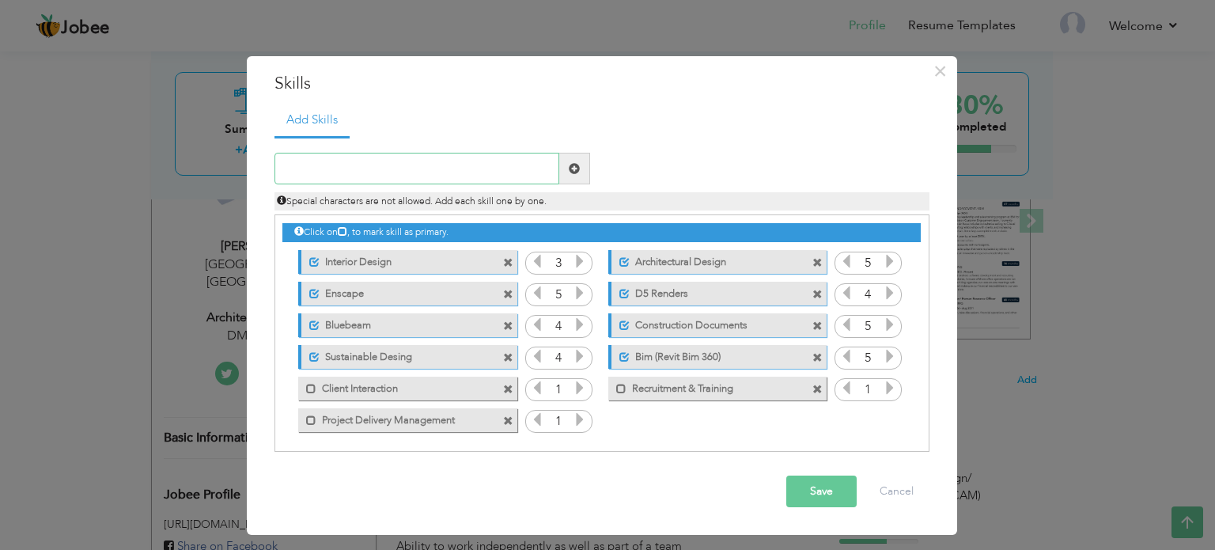
type input "t"
type input "Time Management"
drag, startPoint x: 451, startPoint y: 170, endPoint x: 366, endPoint y: 180, distance: 85.2
click at [366, 180] on input "[PERSON_NAME]-Functional Management" at bounding box center [416, 169] width 285 height 32
type input "[PERSON_NAME]-Functional Collaboration"
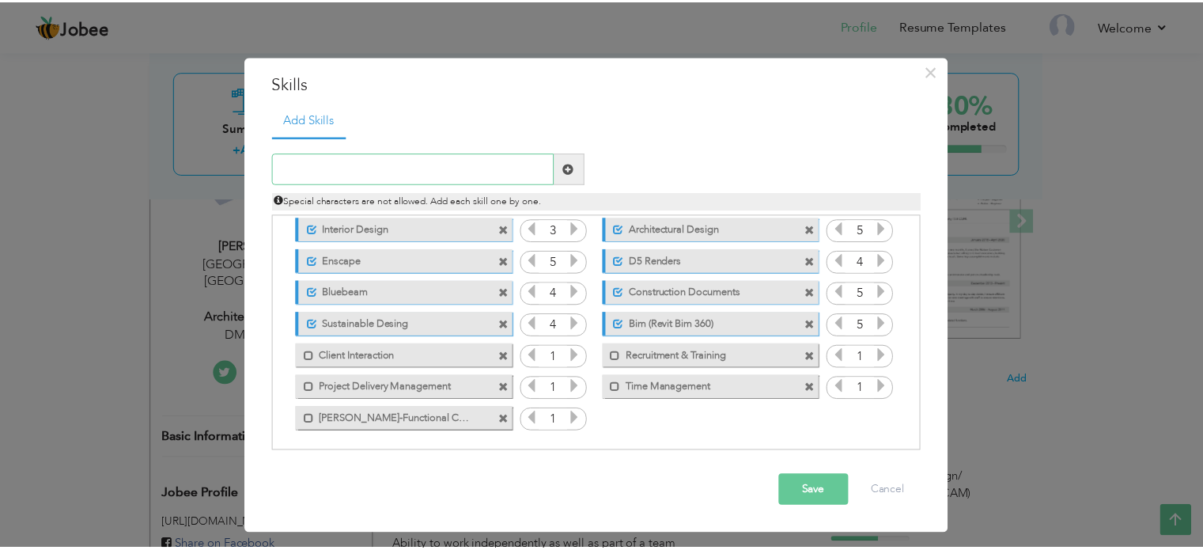
scroll to position [35, 0]
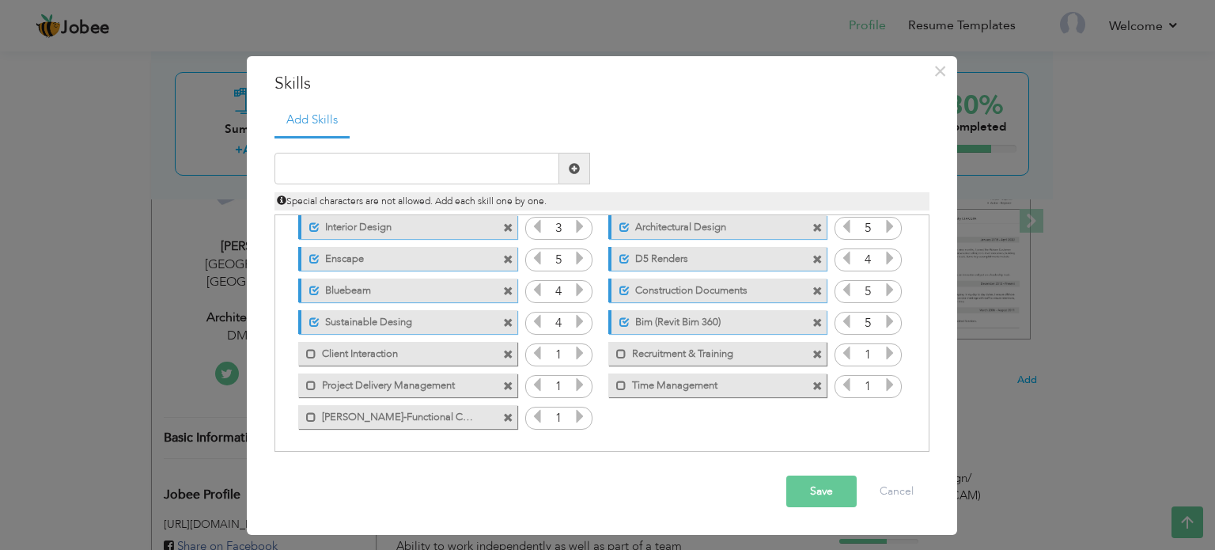
click at [577, 356] on icon at bounding box center [580, 353] width 14 height 14
click at [574, 383] on icon at bounding box center [580, 384] width 14 height 14
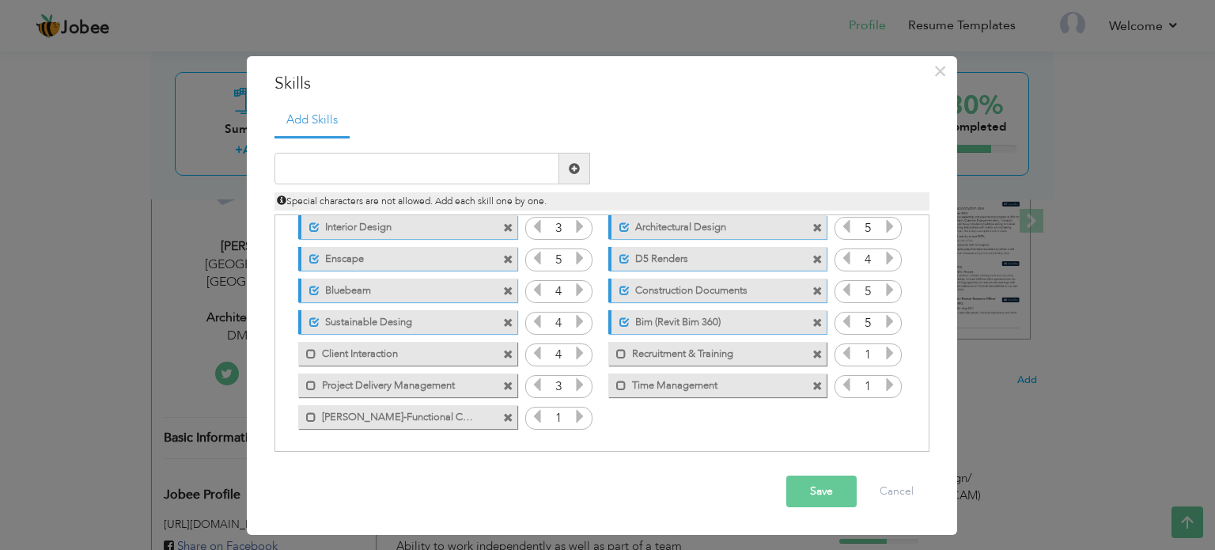
click at [574, 383] on icon at bounding box center [580, 384] width 14 height 14
click at [576, 413] on icon at bounding box center [580, 416] width 14 height 14
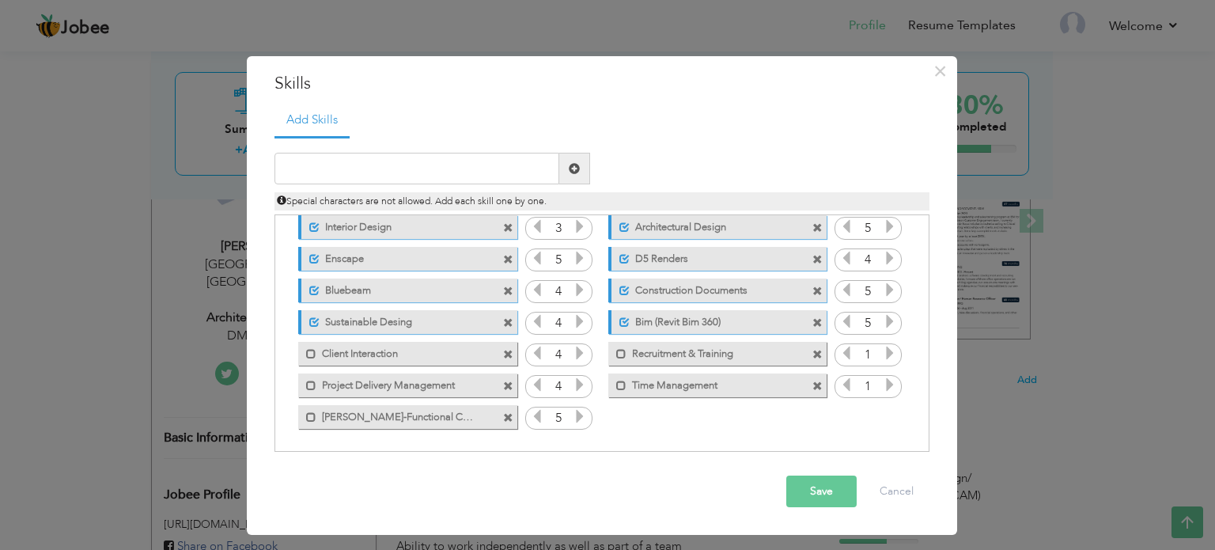
click at [576, 413] on icon at bounding box center [580, 416] width 14 height 14
click at [888, 382] on icon at bounding box center [890, 384] width 14 height 14
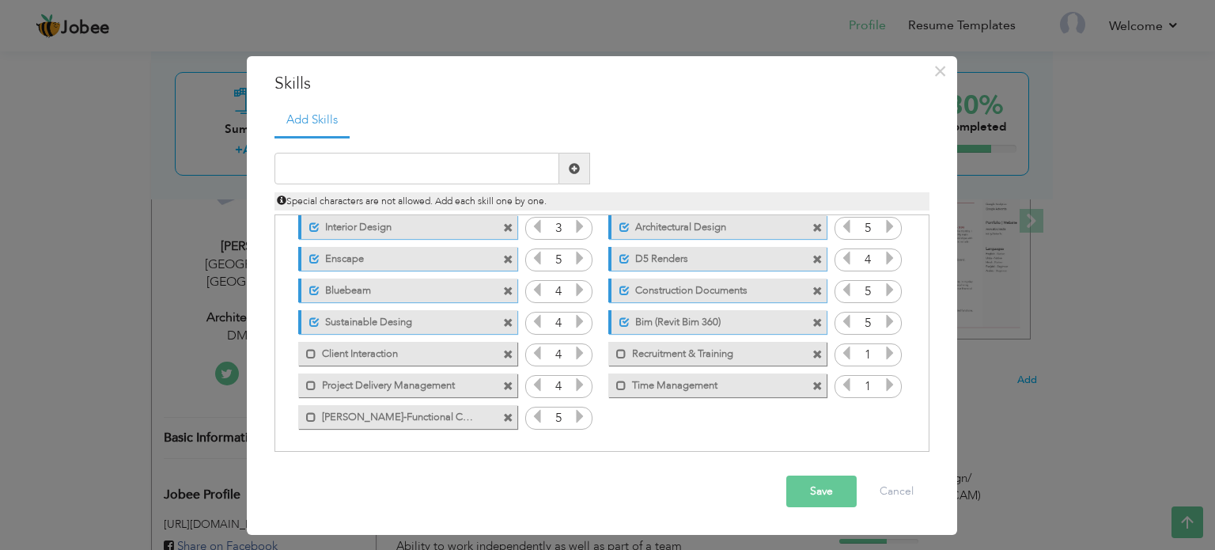
click at [888, 382] on icon at bounding box center [890, 384] width 14 height 14
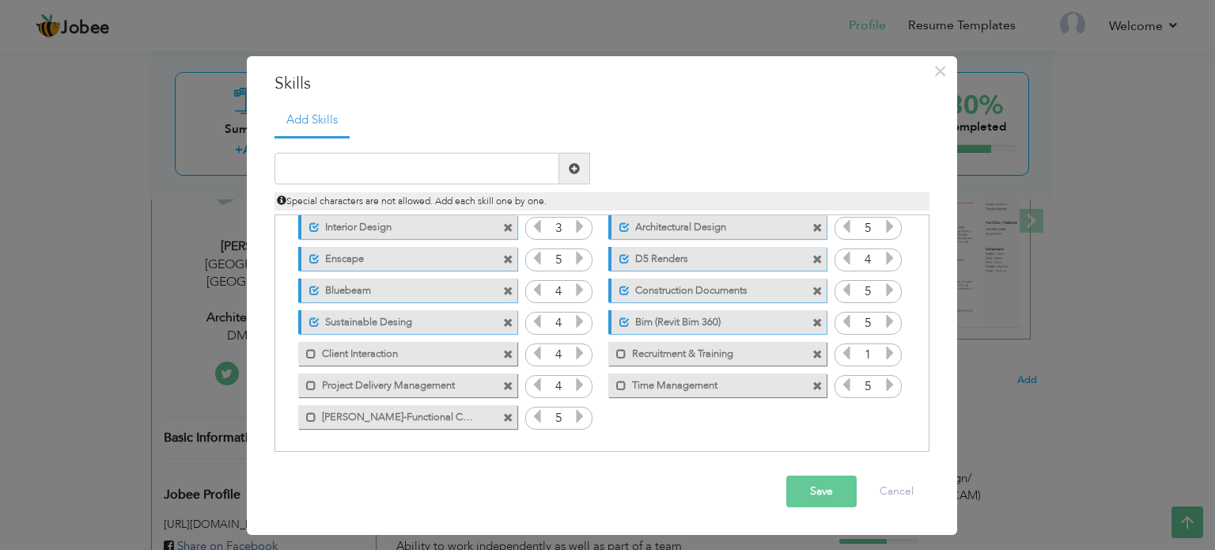
click at [888, 382] on icon at bounding box center [890, 384] width 14 height 14
click at [889, 356] on icon at bounding box center [890, 353] width 14 height 14
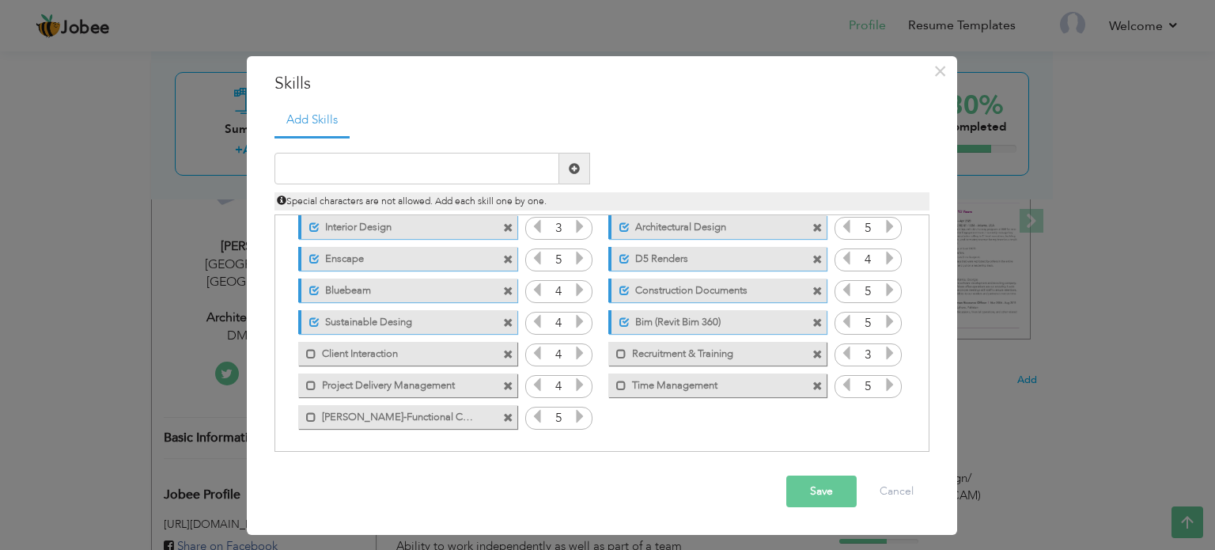
click at [824, 486] on button "Save" at bounding box center [821, 491] width 70 height 32
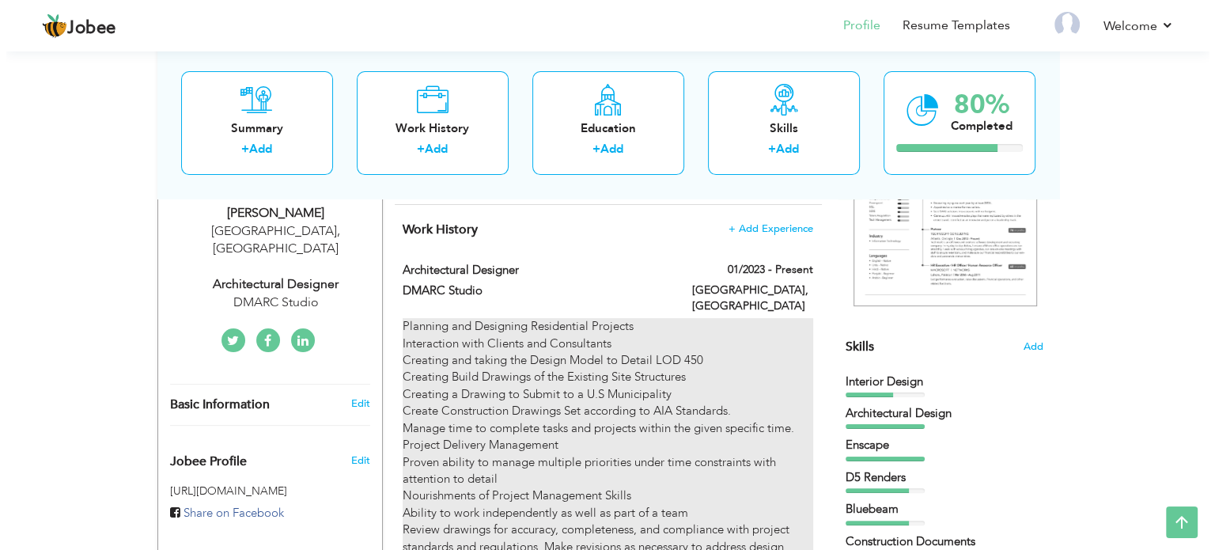
scroll to position [316, 0]
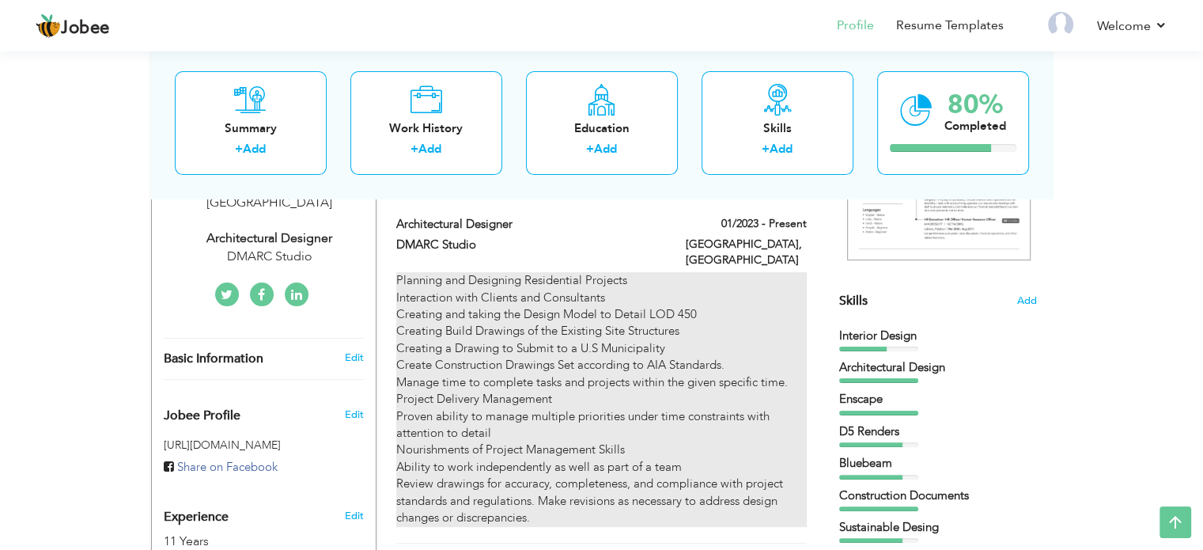
click at [655, 354] on div "Planning and Designing Residential Projects Interaction with Clients and Consul…" at bounding box center [601, 399] width 410 height 254
type input "Architectural designer"
type input "DMARC Studio"
type input "01/2023"
type input "[GEOGRAPHIC_DATA]"
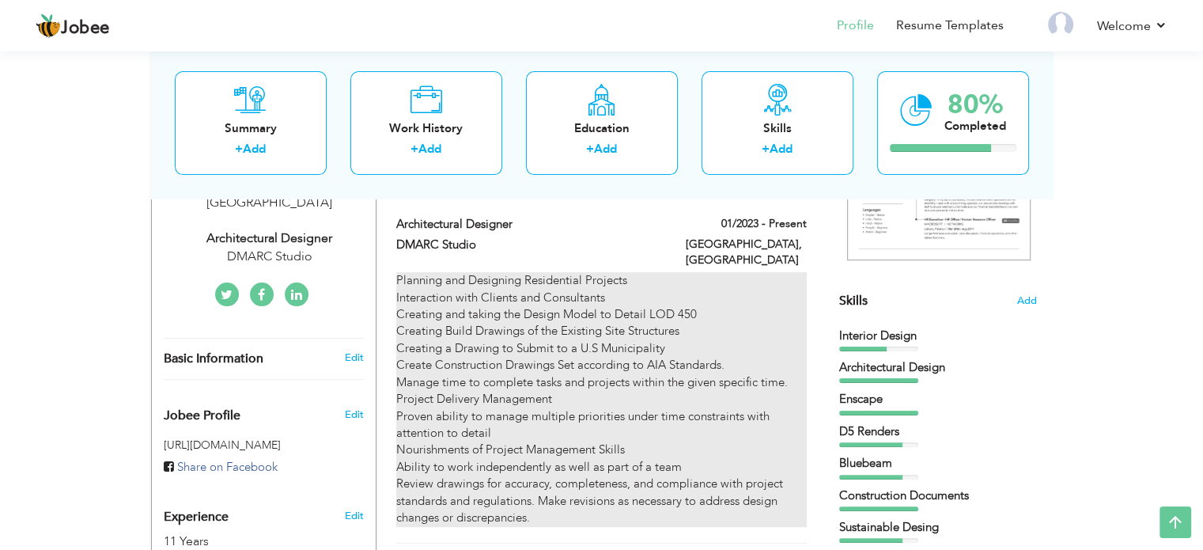
type input "Berkeley"
checkbox input "true"
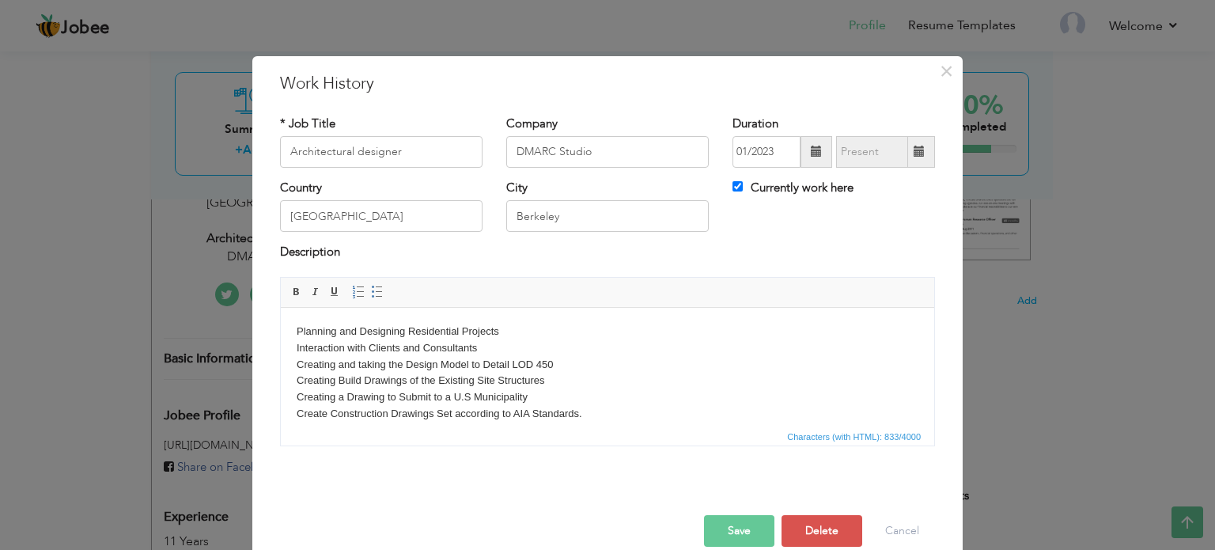
click at [453, 370] on body "Planning and Designing Residential Projects Interaction with Clients and Consul…" at bounding box center [608, 430] width 622 height 214
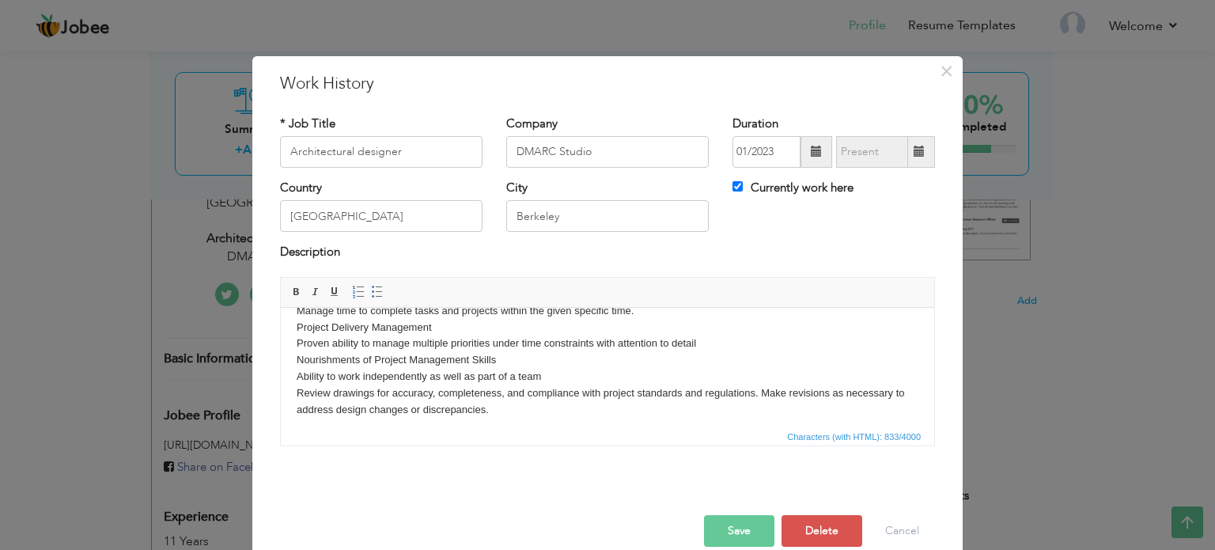
scroll to position [127, 0]
